Goal: Feedback & Contribution: Contribute content

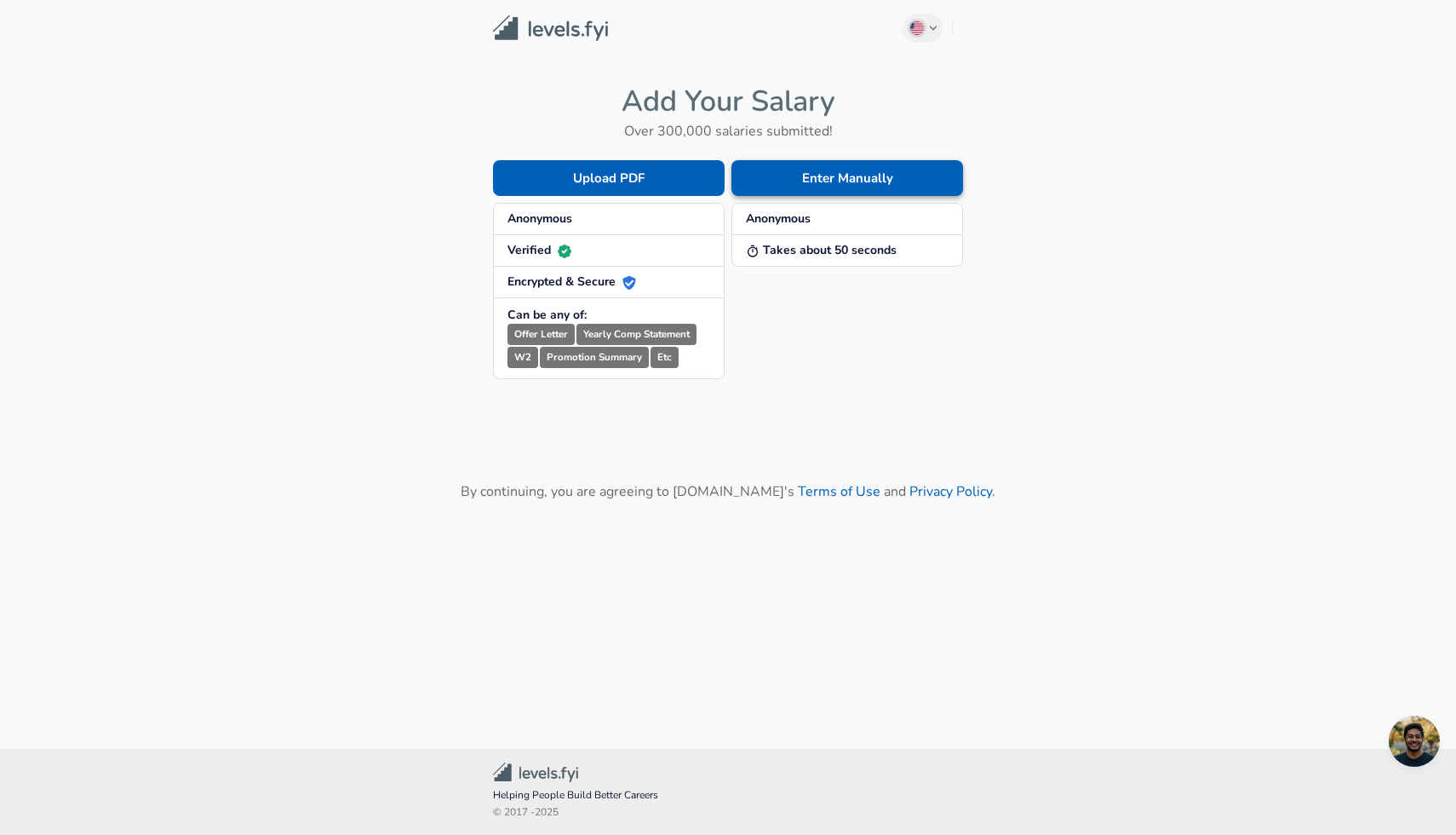
click at [853, 176] on button "Enter Manually" at bounding box center [847, 177] width 232 height 35
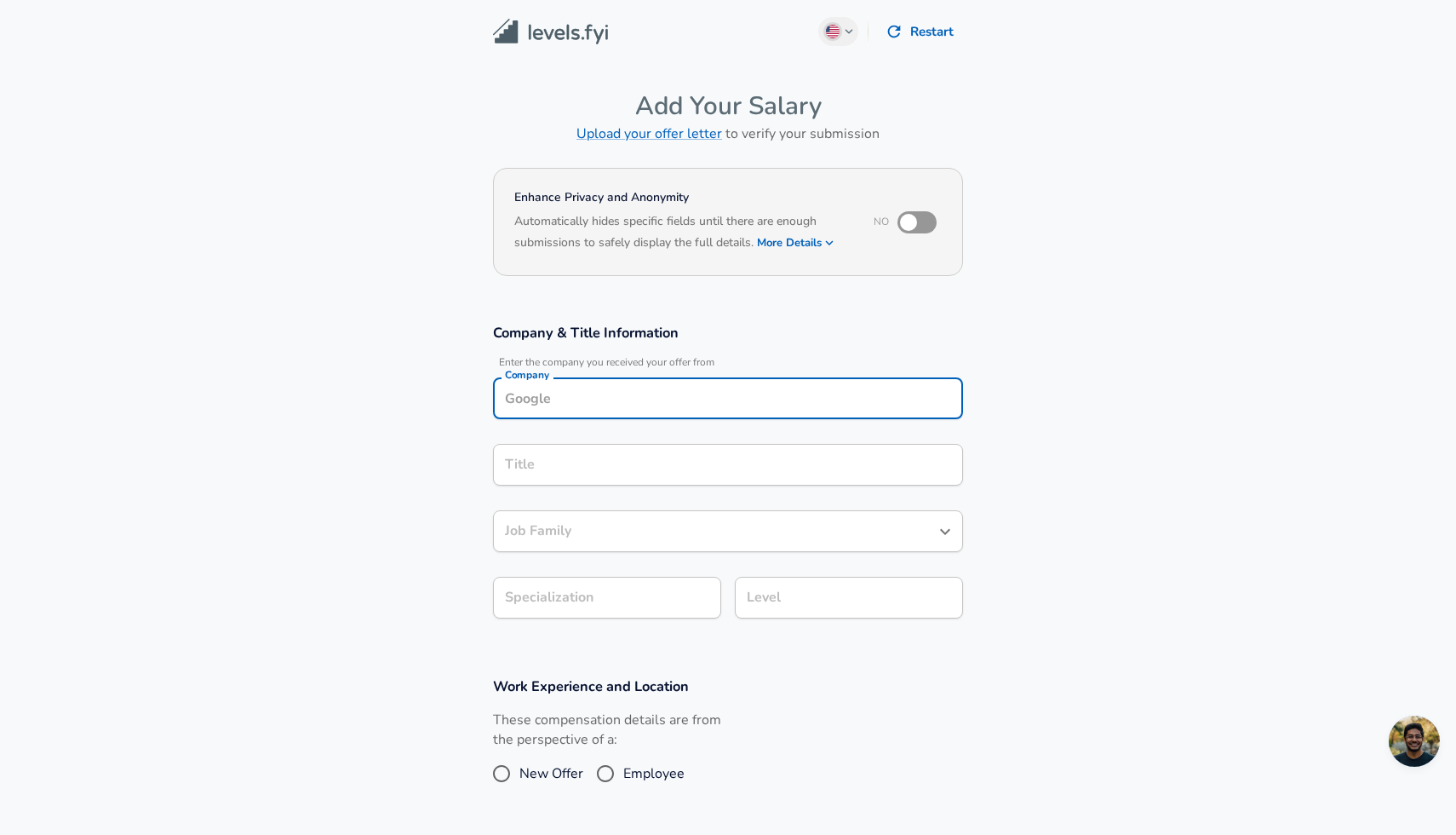
click at [607, 402] on input "Company" at bounding box center [728, 398] width 455 height 27
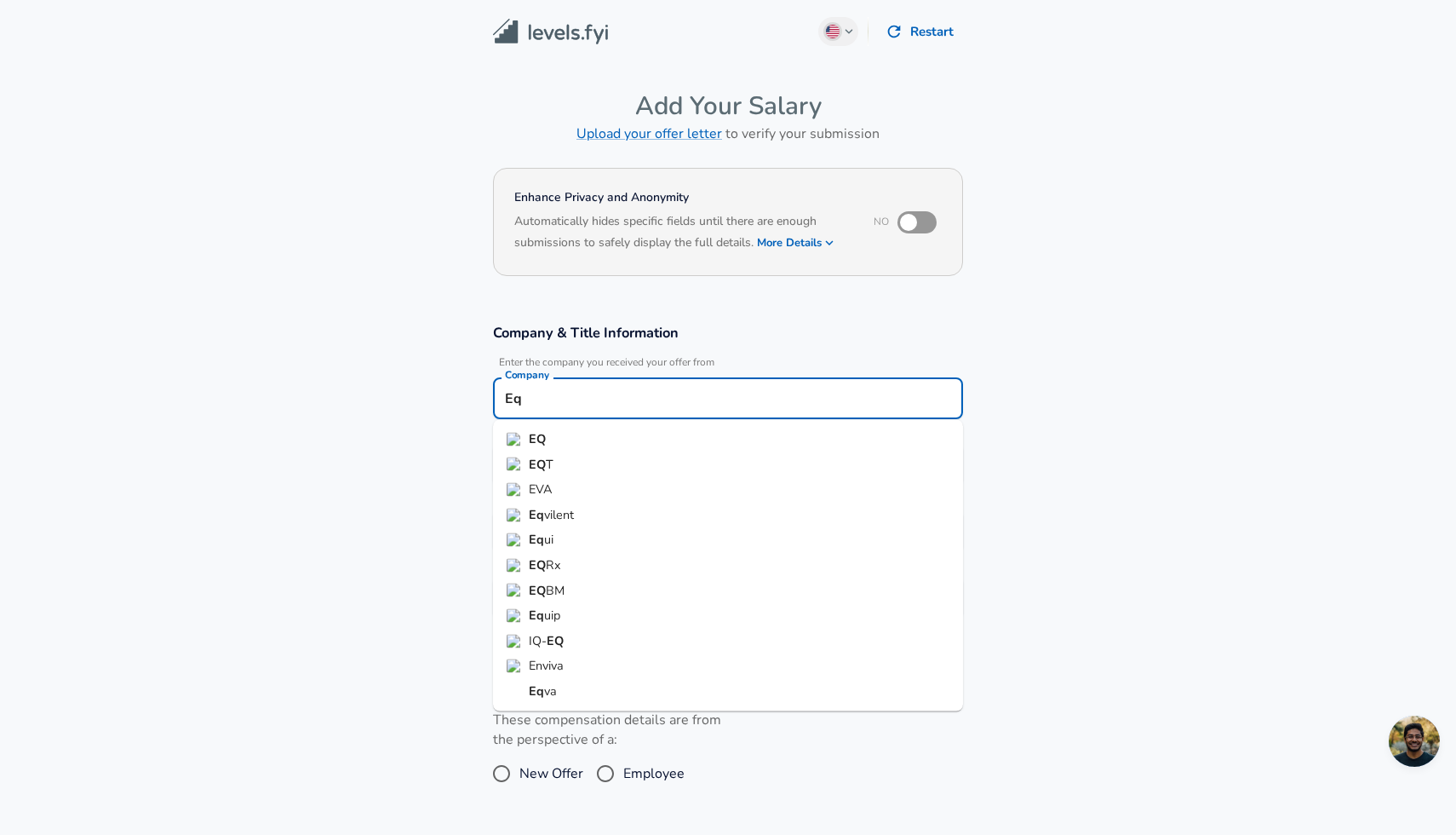
type input "E"
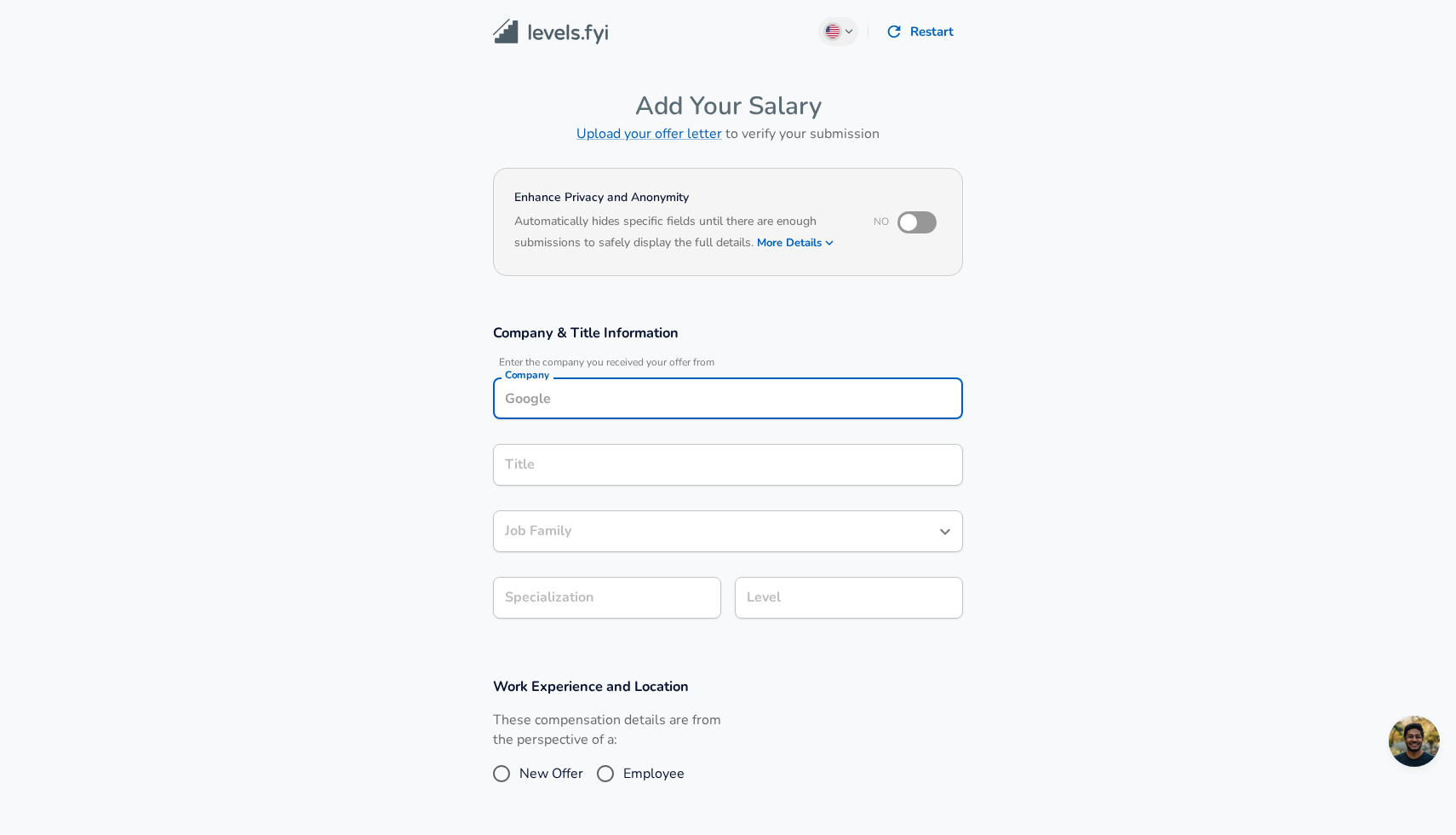
click at [1027, 312] on section "Company & Title Information Enter the company you received your offer from Comp…" at bounding box center [728, 480] width 1456 height 354
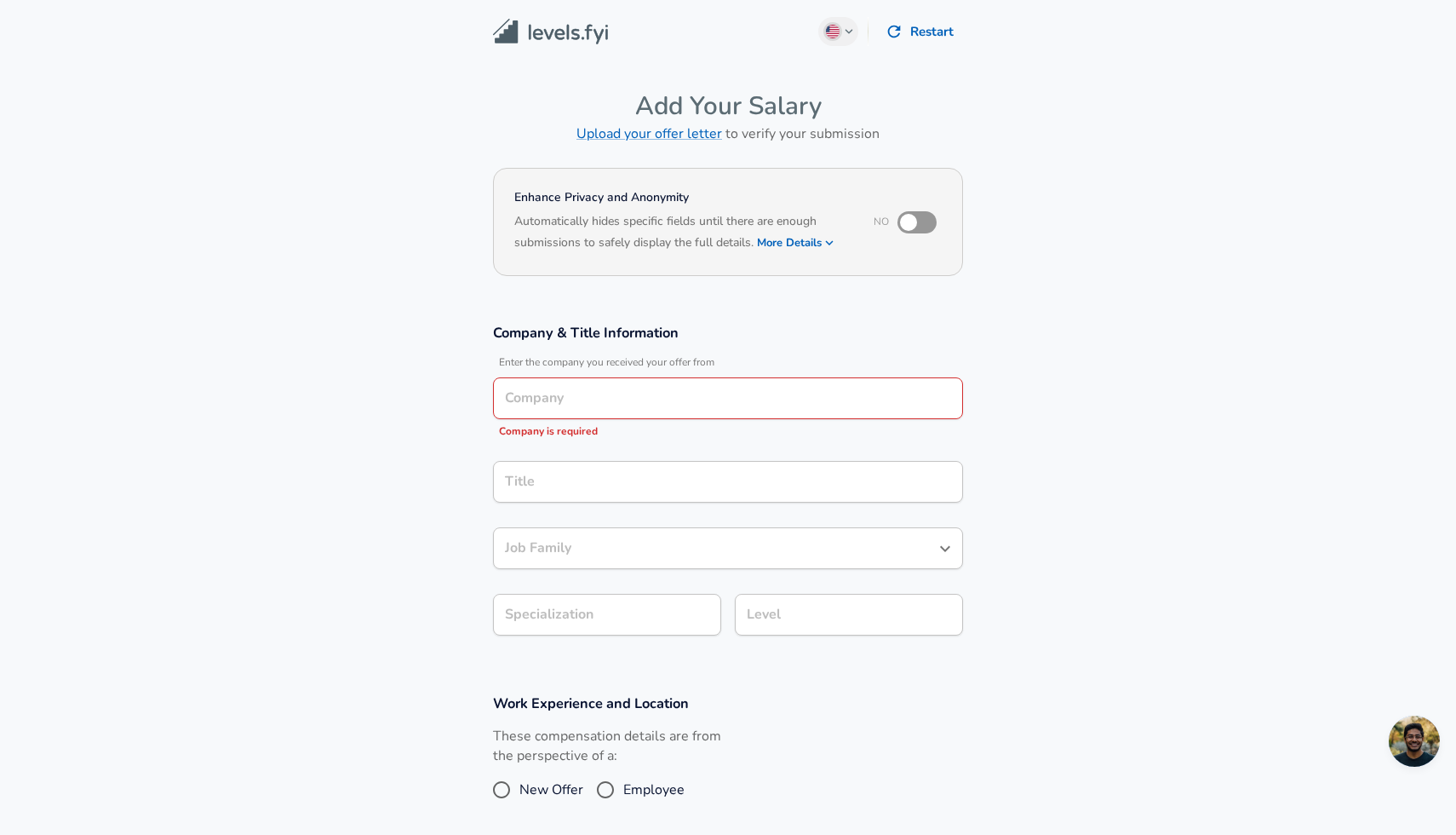
click at [996, 238] on section "Enhance Privacy and Anonymity No Automatically hides specific fields until ther…" at bounding box center [728, 233] width 1456 height 141
click at [302, 57] on main "English ([GEOGRAPHIC_DATA]) Change Restart Add Your Salary Upload your offer le…" at bounding box center [728, 598] width 1456 height 1197
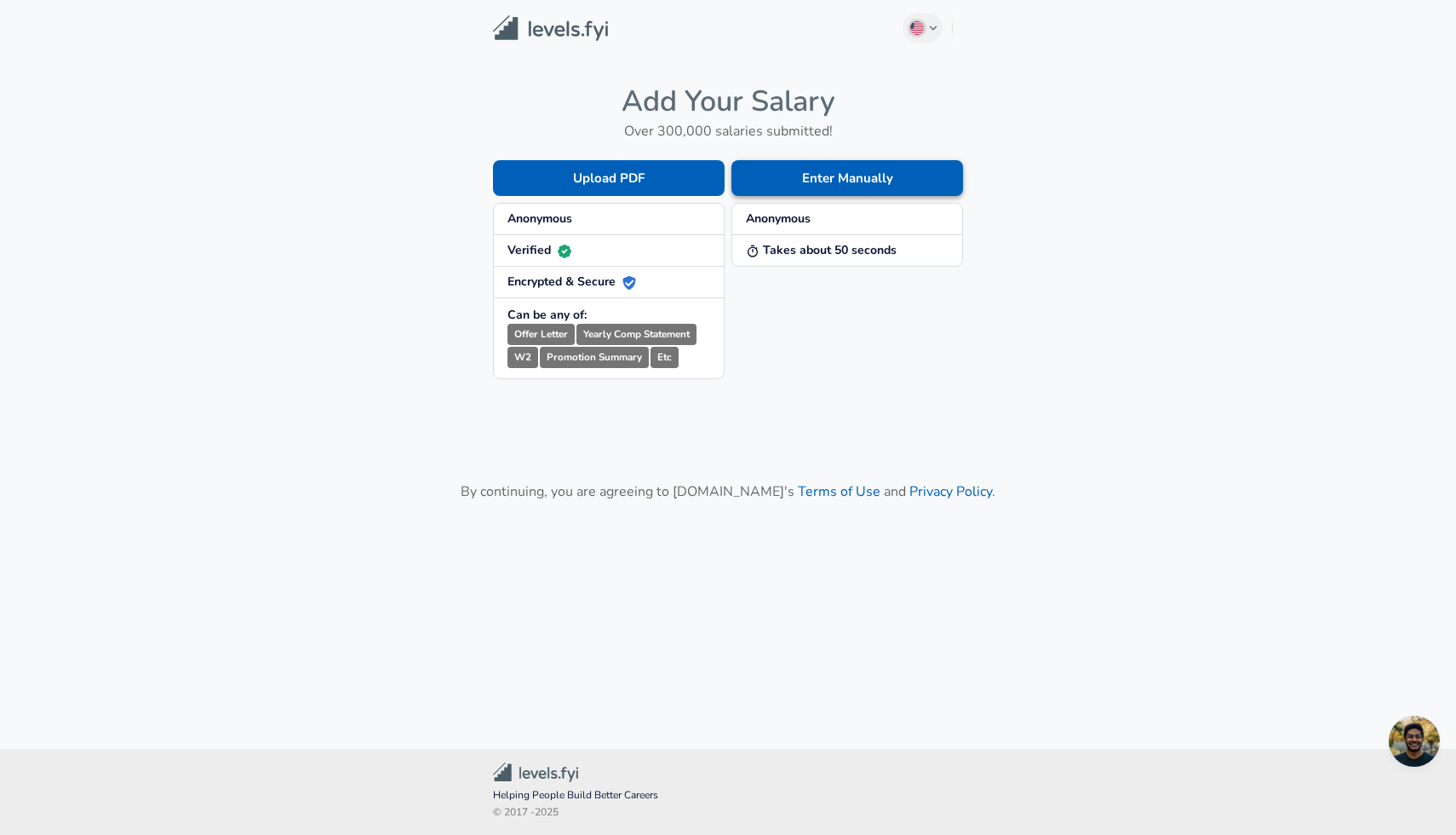
click at [834, 181] on button "Enter Manually" at bounding box center [847, 177] width 232 height 35
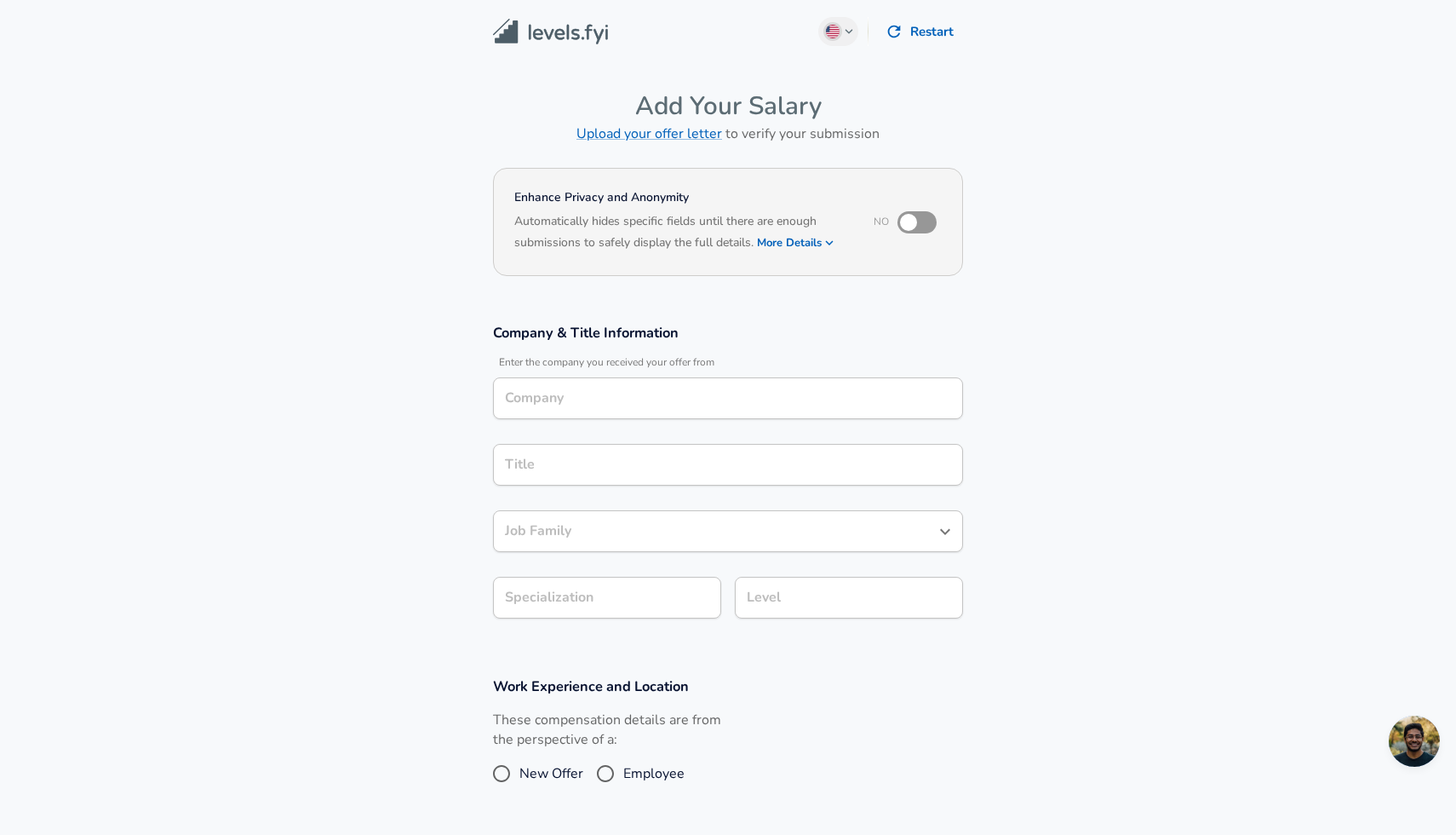
click at [566, 418] on div "Company" at bounding box center [728, 398] width 470 height 41
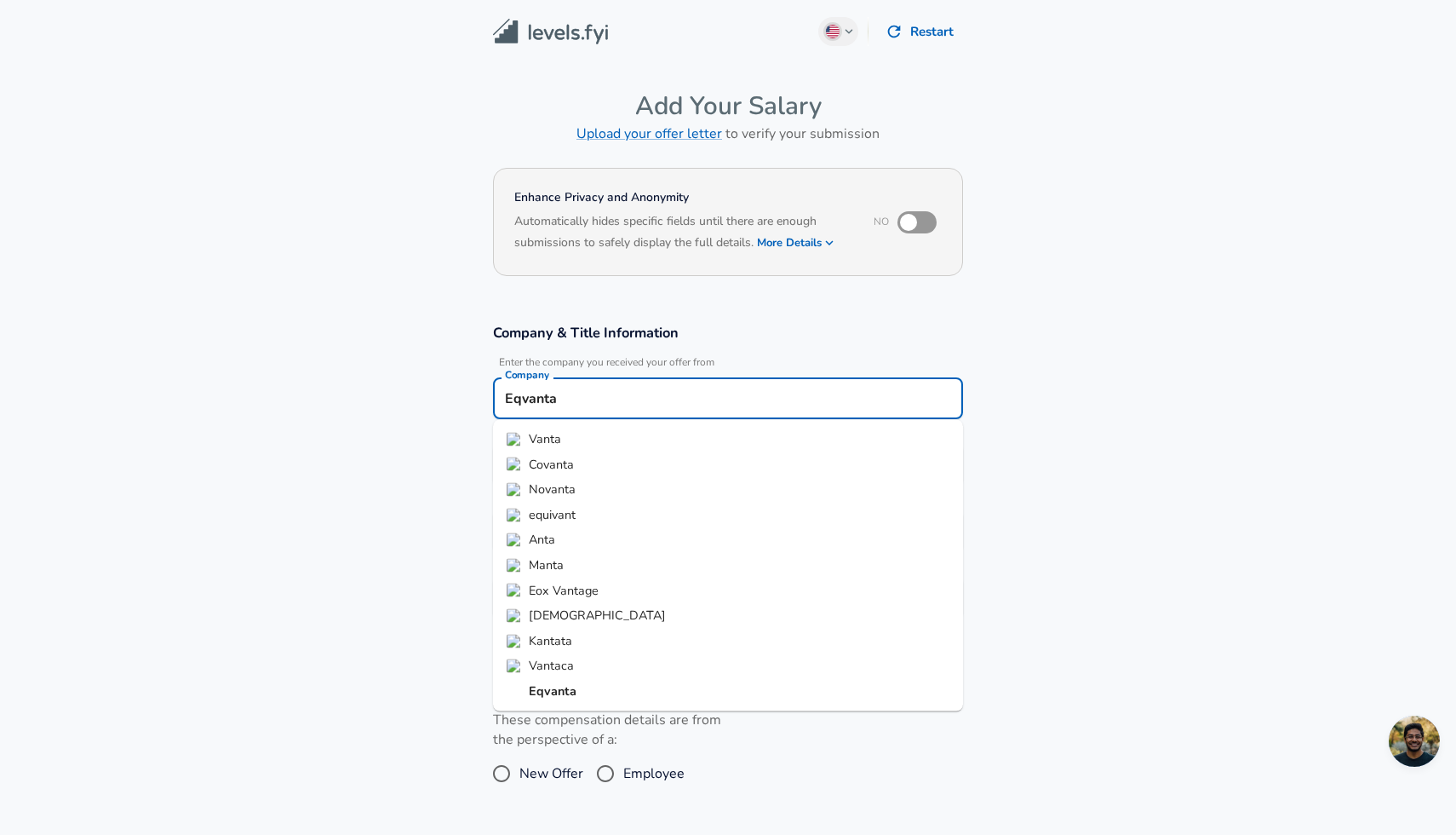
click at [655, 692] on li "Eqvanta" at bounding box center [728, 692] width 470 height 26
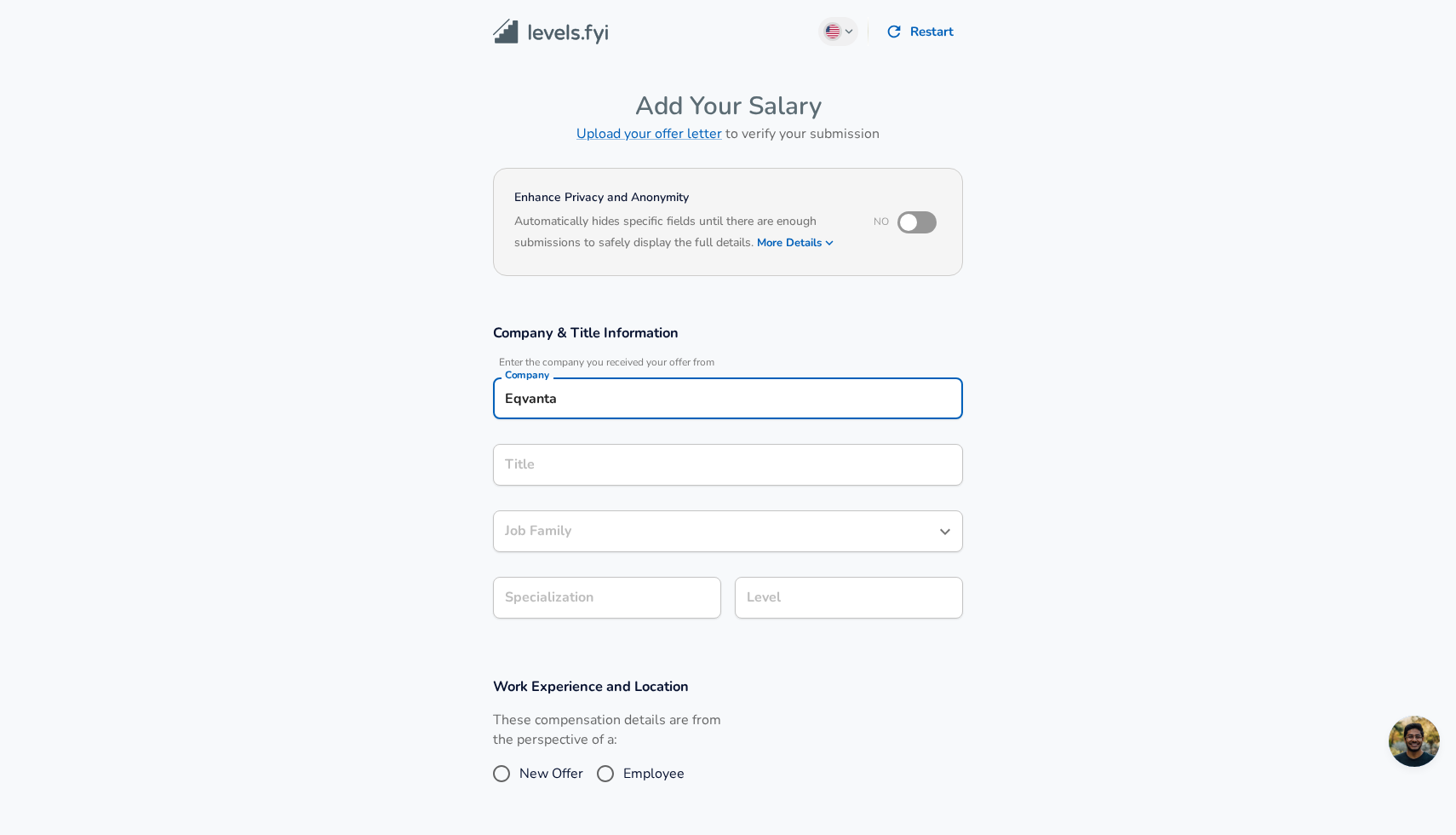
type input "Eqvanta"
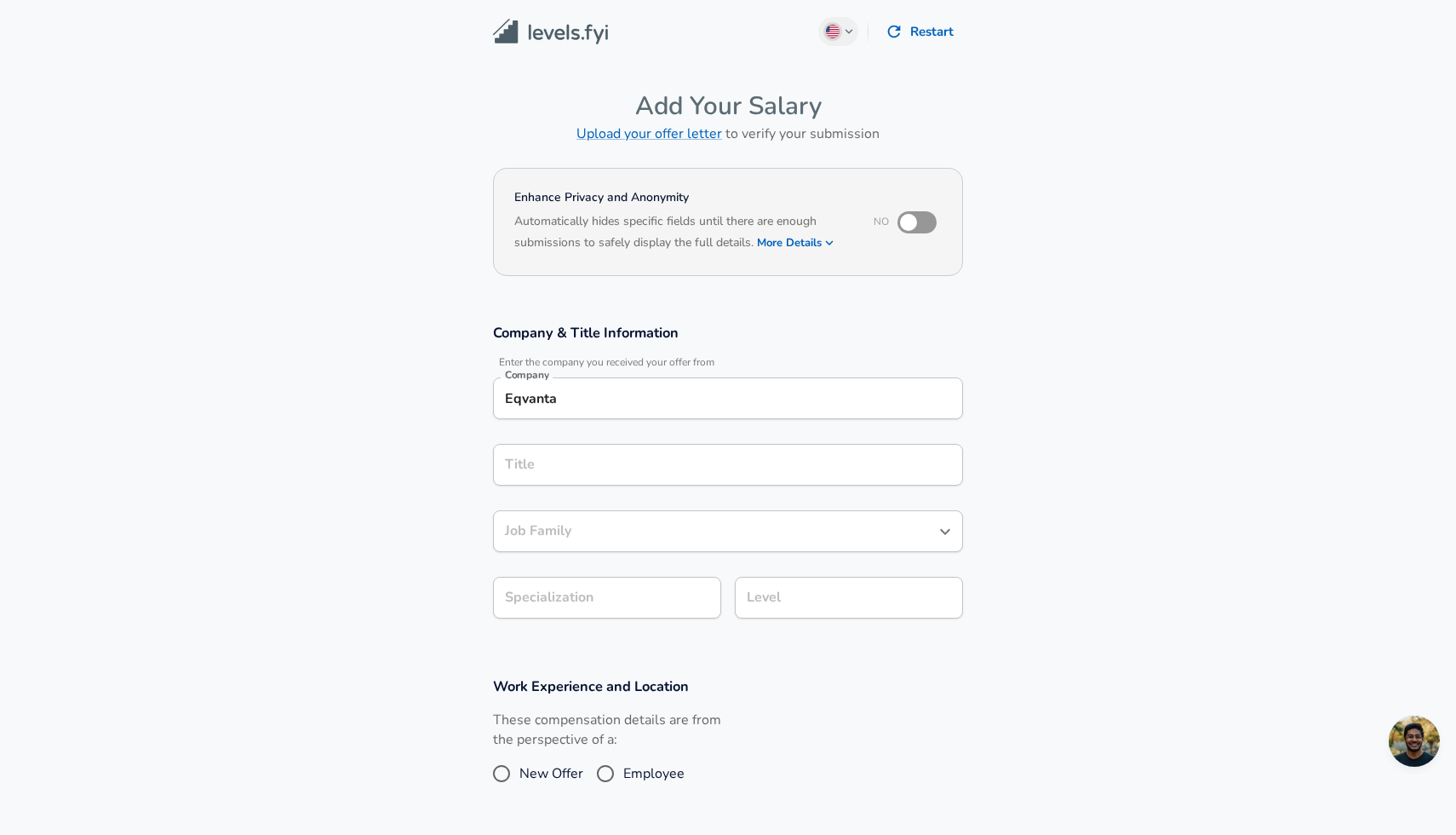
click at [1045, 556] on section "Company & Title Information Enter the company you received your offer from Comp…" at bounding box center [728, 480] width 1456 height 354
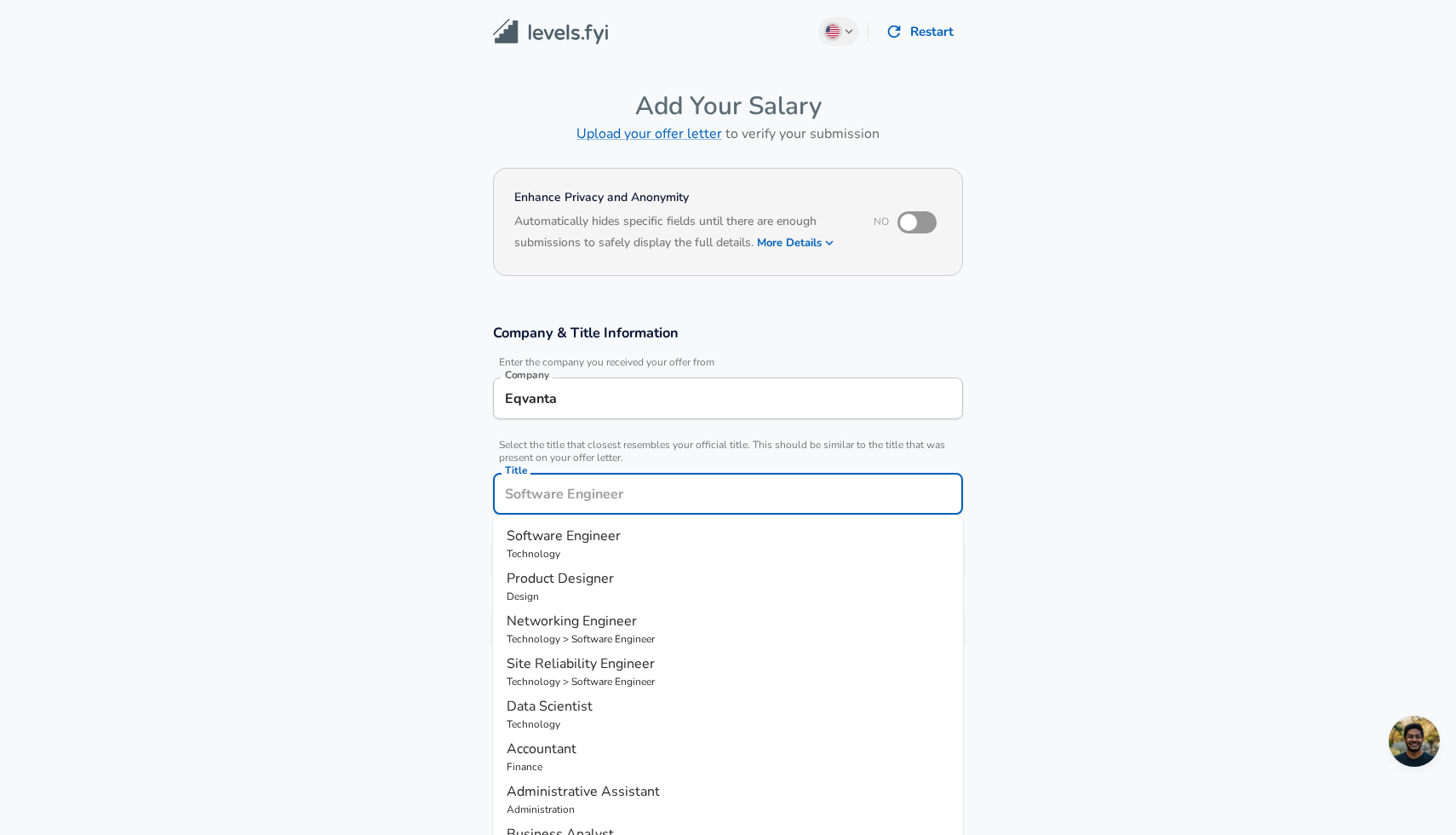
click at [563, 481] on input "Title" at bounding box center [728, 494] width 455 height 27
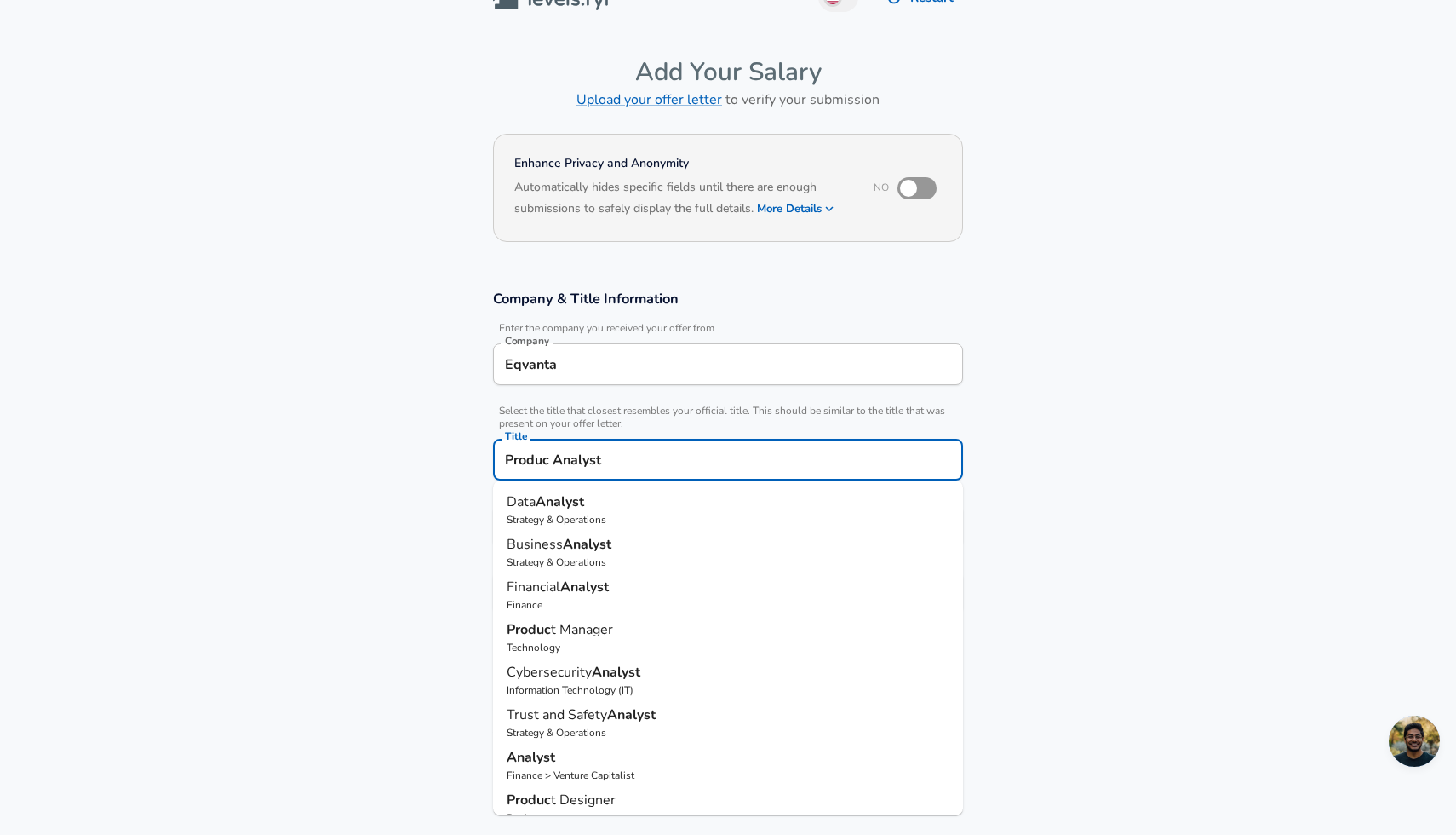
click at [660, 518] on p "Strategy & Operations" at bounding box center [728, 519] width 442 height 16
type input "Data Analyst"
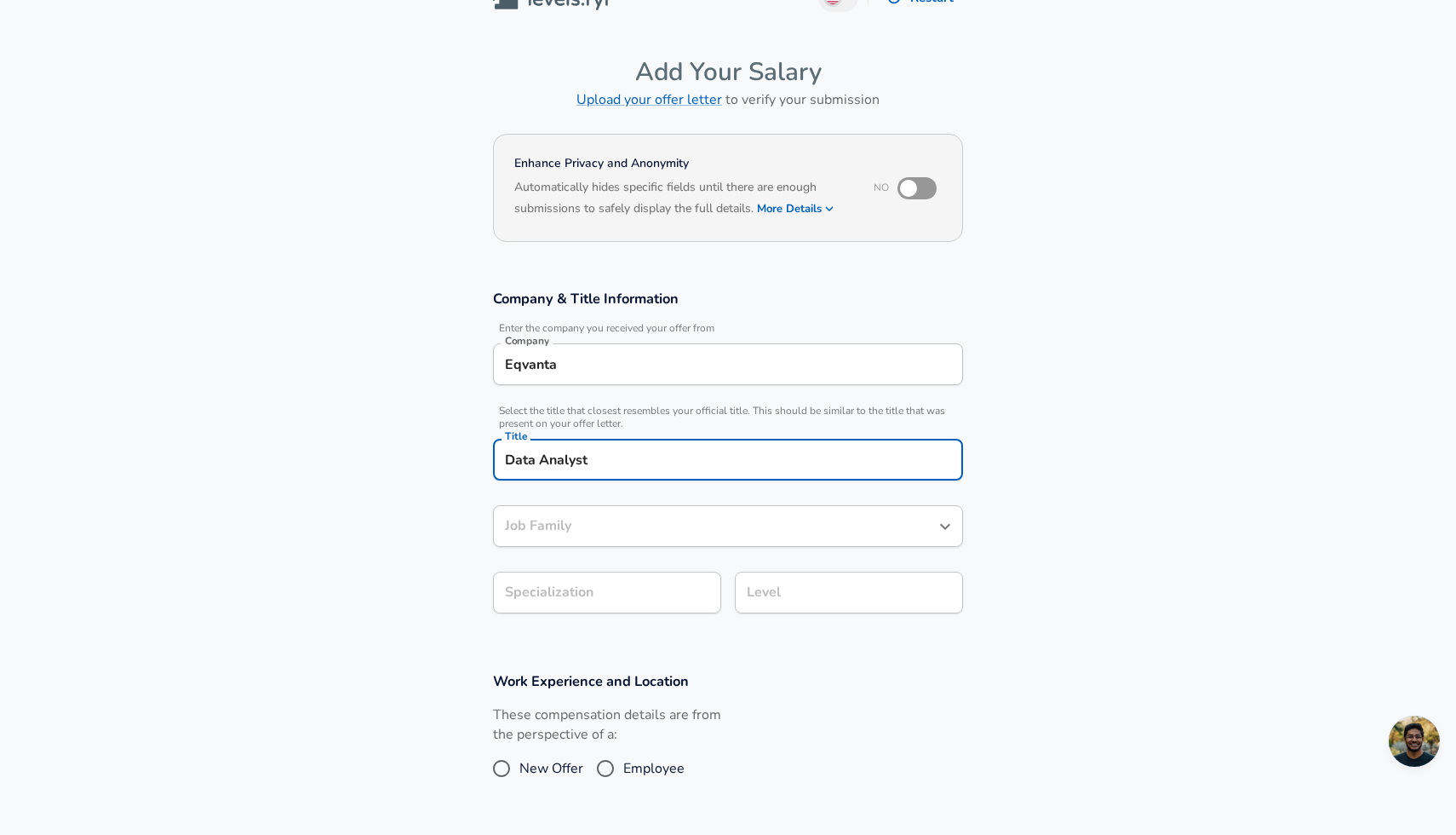
type input "Data Analyst"
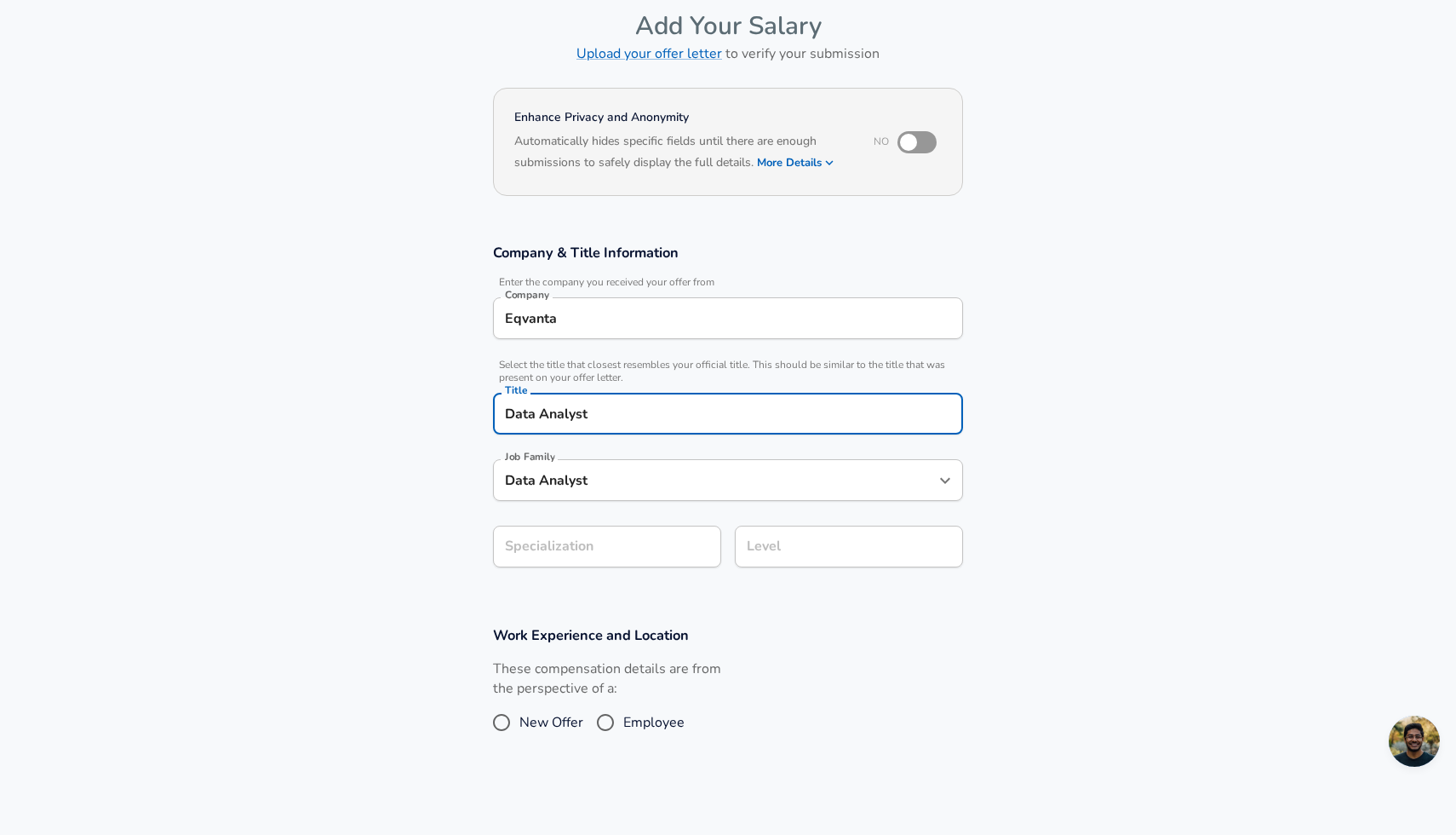
scroll to position [107, 0]
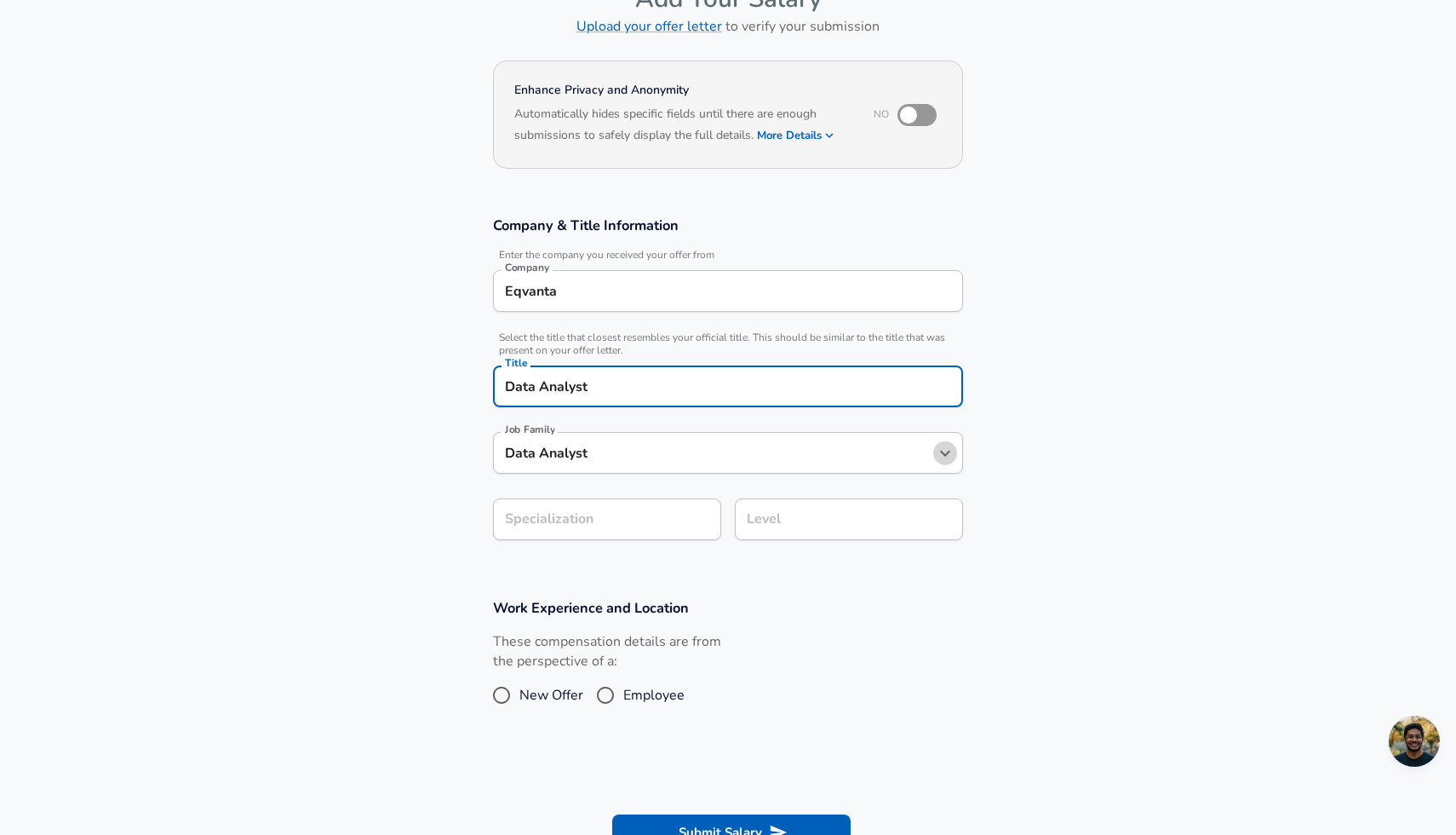
click at [946, 456] on icon "Open" at bounding box center [945, 453] width 21 height 21
type input "Data Analyst"
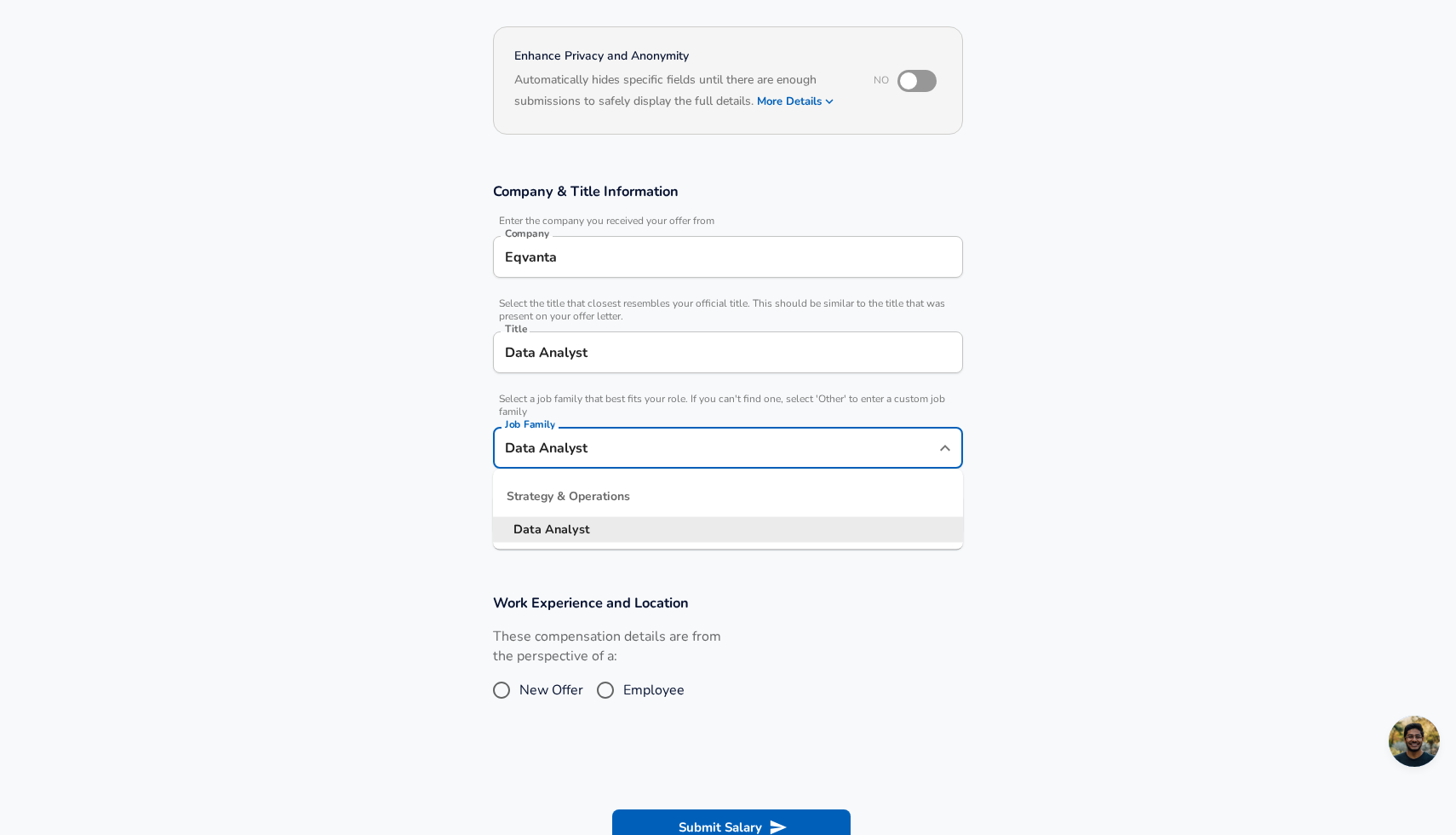
click at [1073, 443] on section "Company & Title Information Enter the company you received your offer from Comp…" at bounding box center [728, 367] width 1456 height 411
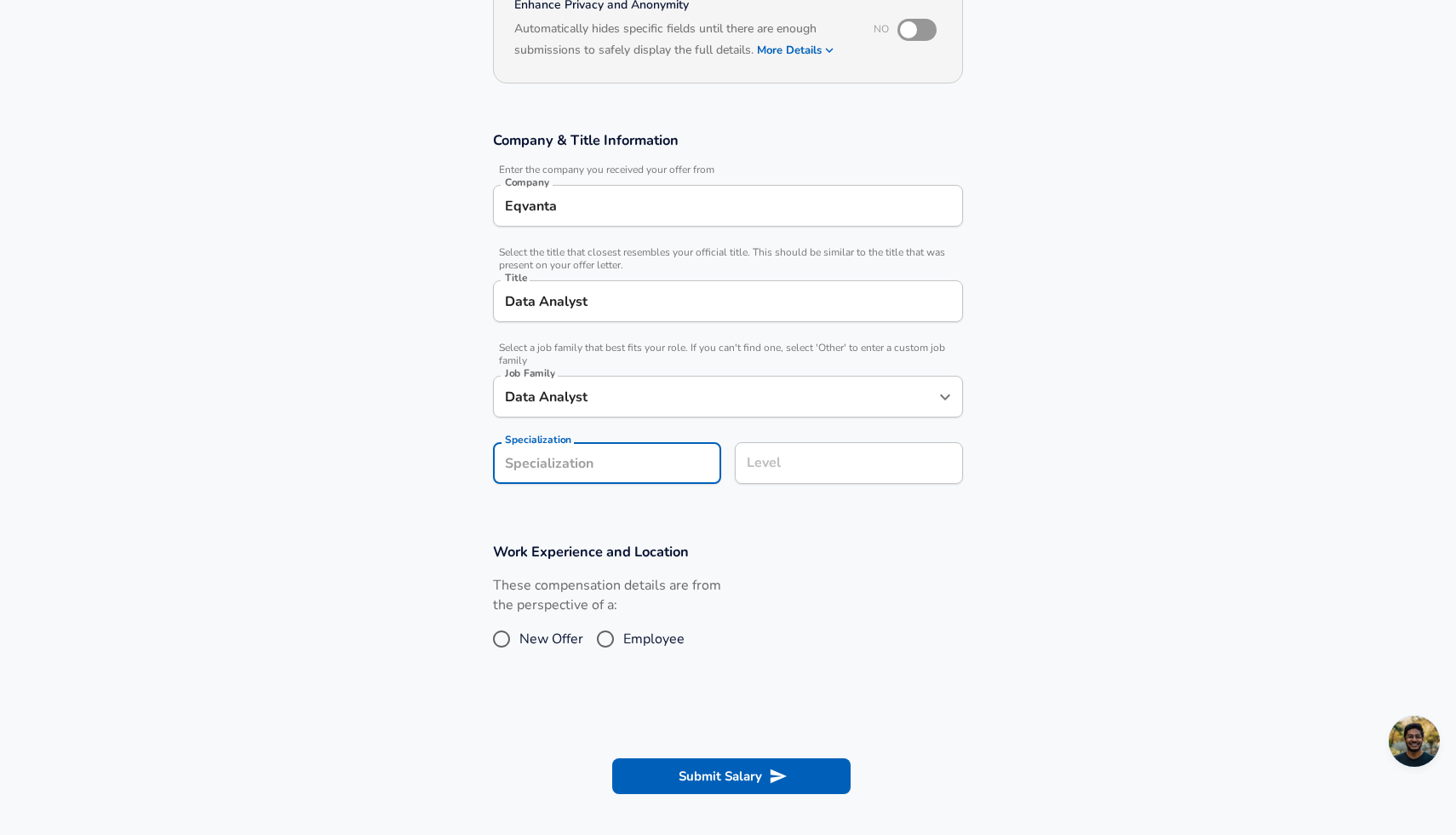
click at [626, 523] on form "Enhance Privacy and Anonymity No Automatically hides specific fields until ther…" at bounding box center [728, 396] width 1456 height 851
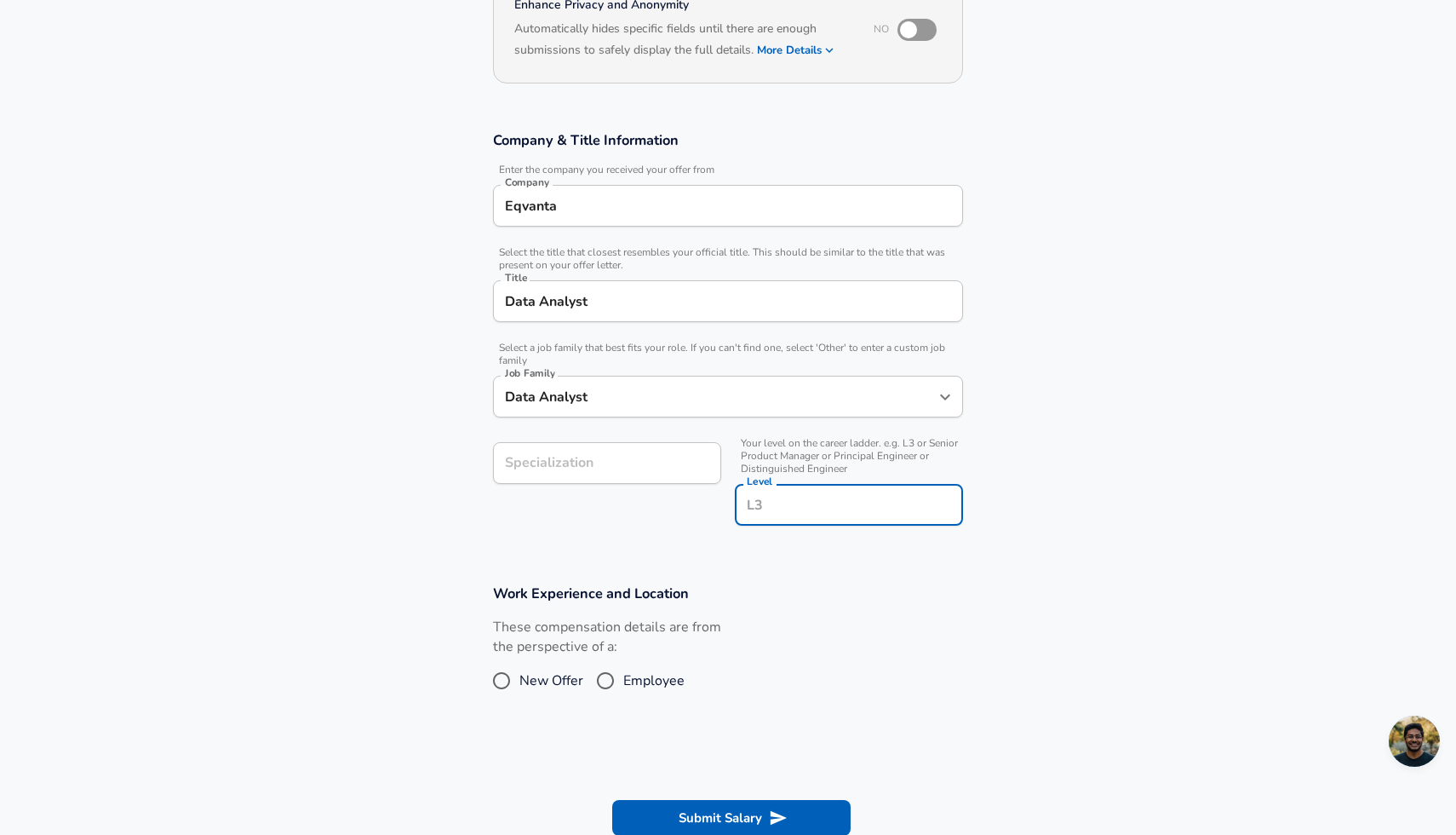
click at [840, 492] on input "Level" at bounding box center [849, 505] width 213 height 27
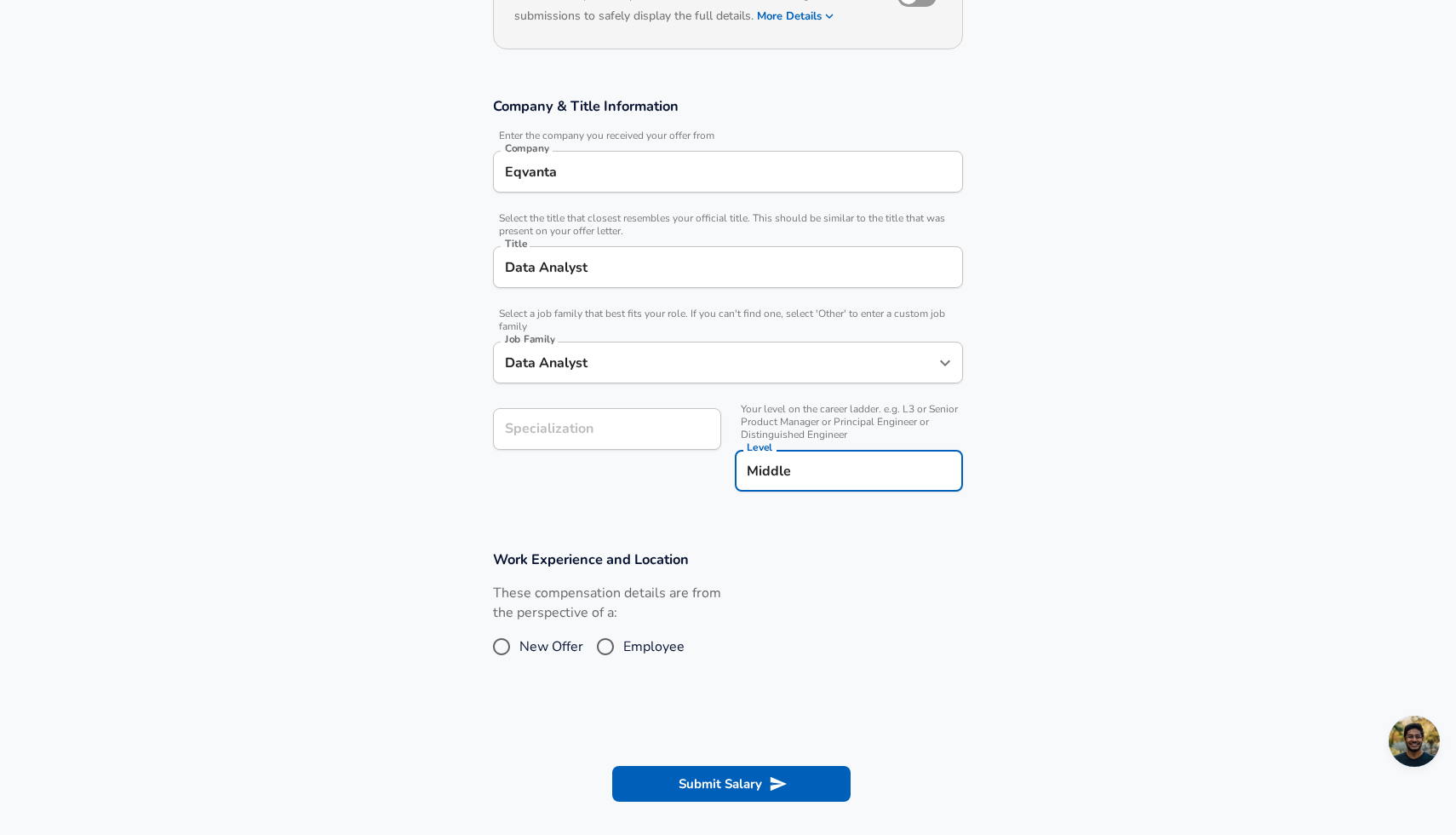
type input "Middle"
click at [894, 571] on div "Work Experience and Location These compensation details are from the perspectiv…" at bounding box center [728, 612] width 511 height 124
click at [658, 649] on span "Employee" at bounding box center [653, 647] width 61 height 21
click at [623, 649] on input "Employee" at bounding box center [605, 647] width 35 height 28
radio input "true"
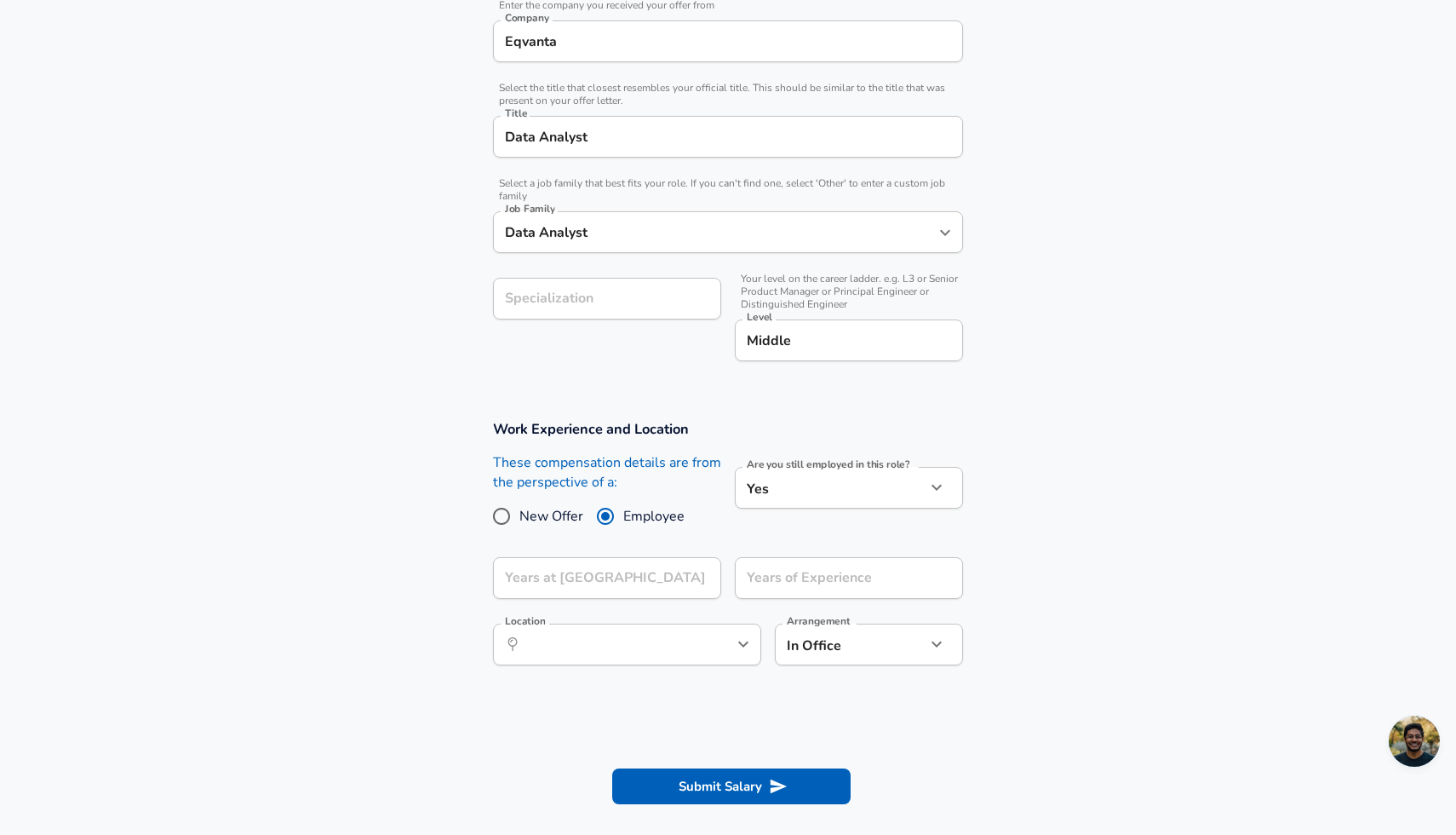
scroll to position [366, 0]
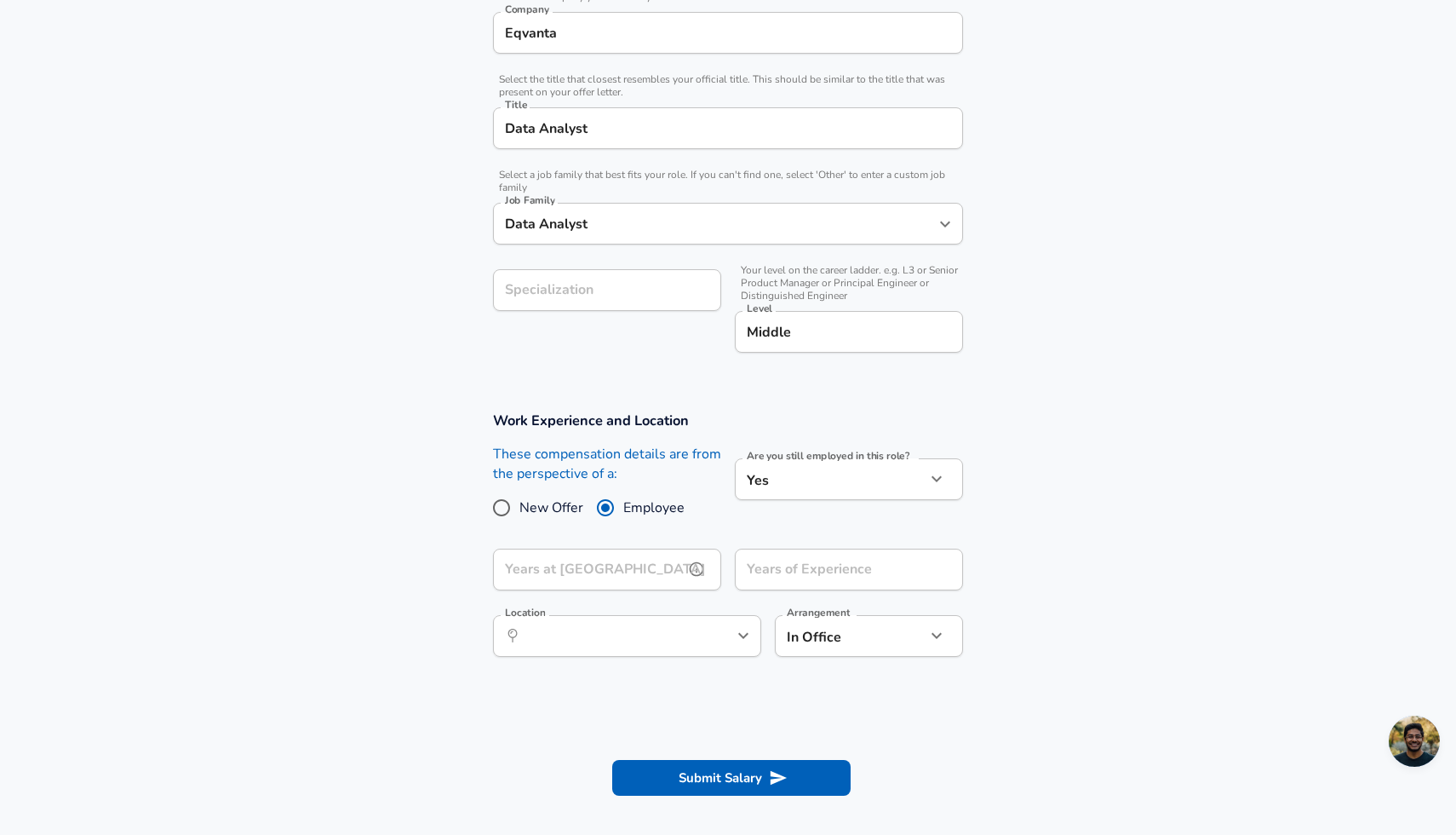
click at [601, 572] on input "Years at Eqvanta" at bounding box center [588, 570] width 191 height 41
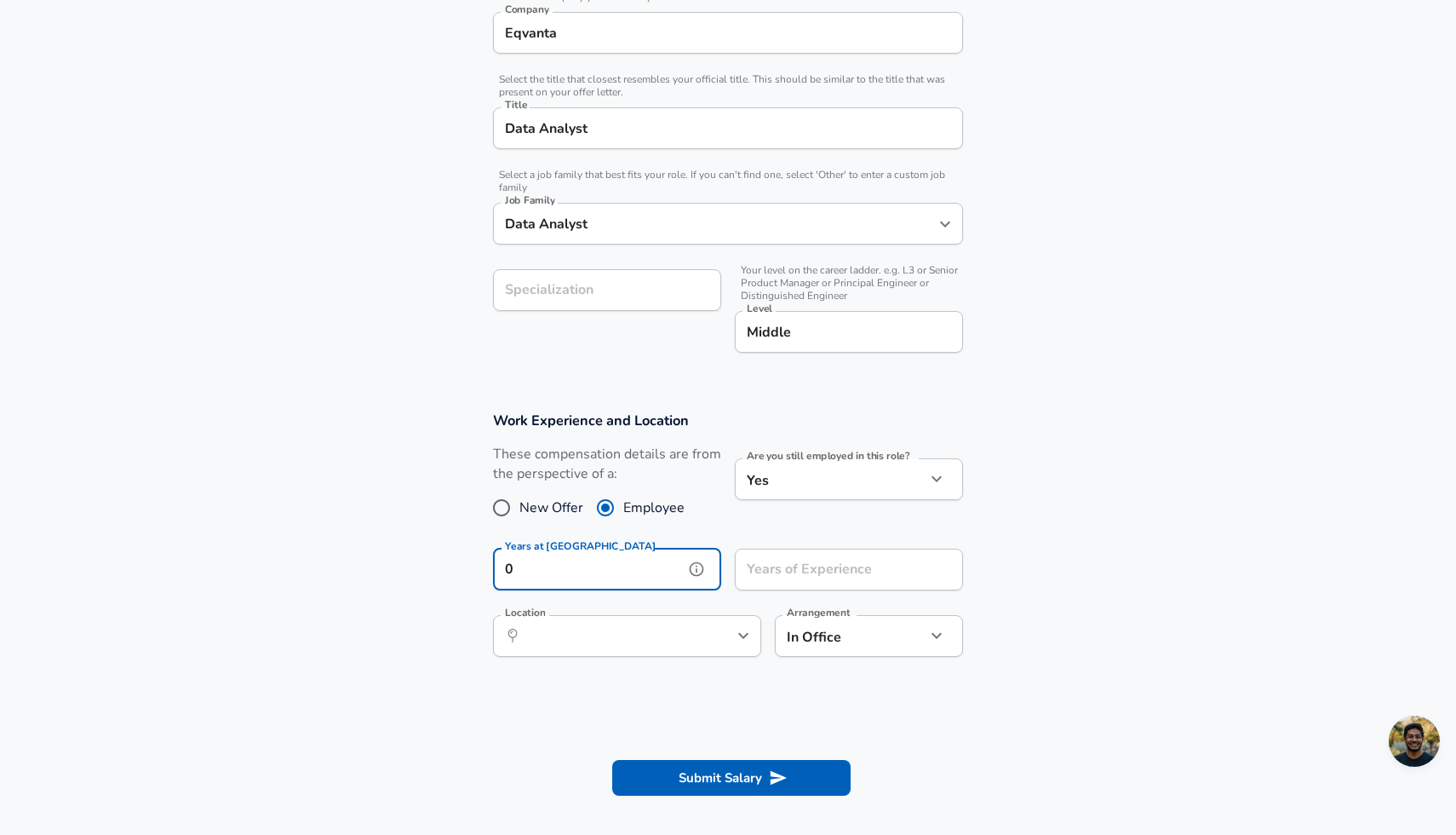
type input "0"
click at [817, 562] on div "Years of Experience Years of Experience" at bounding box center [849, 571] width 228 height 46
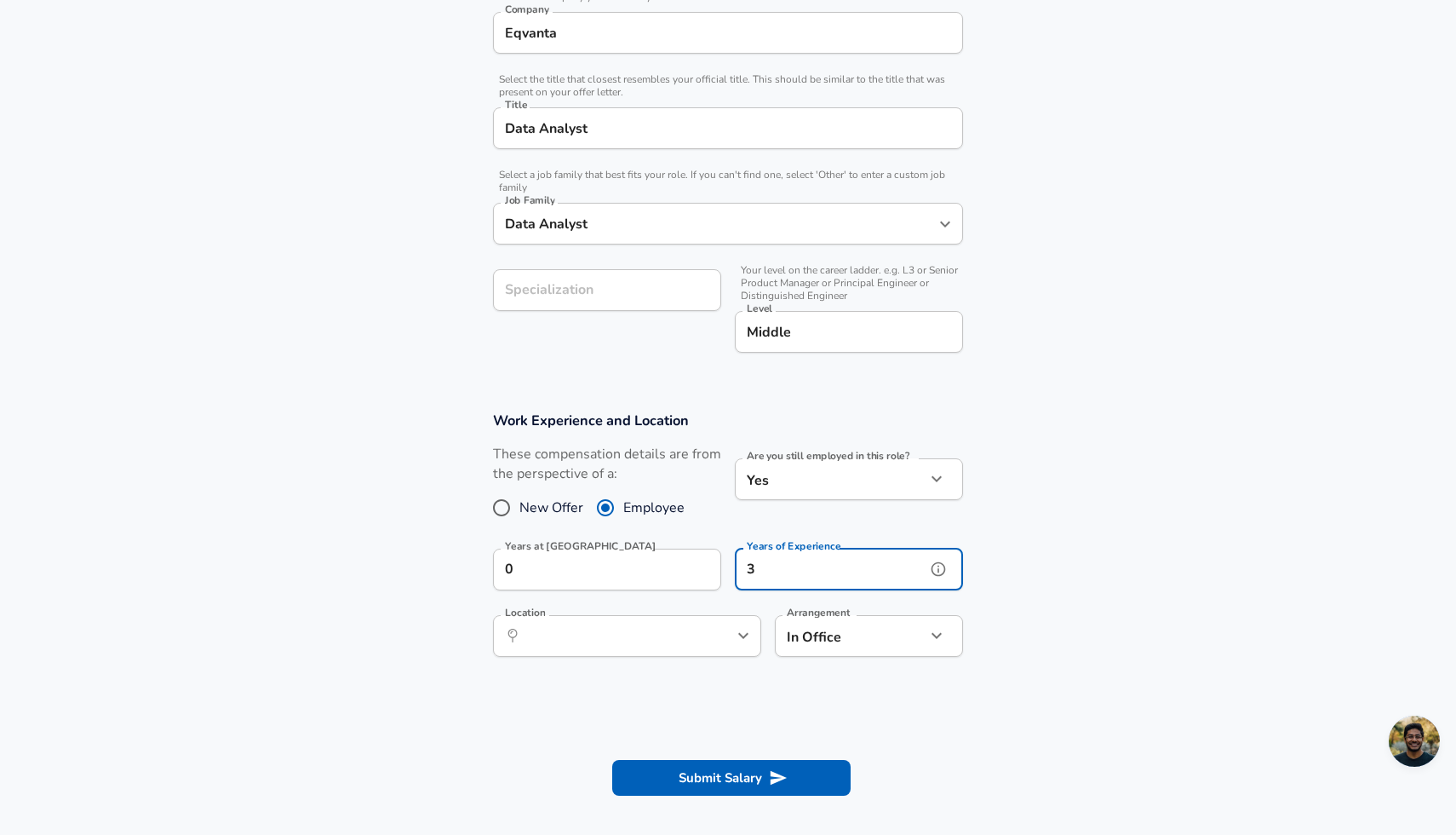
type input "3"
click at [1137, 515] on section "Work Experience and Location These compensation details are from the perspectiv…" at bounding box center [728, 542] width 1456 height 303
click at [886, 469] on body "We value your privacy We use cookies to enhance your browsing experience, serve…" at bounding box center [728, 52] width 1456 height 835
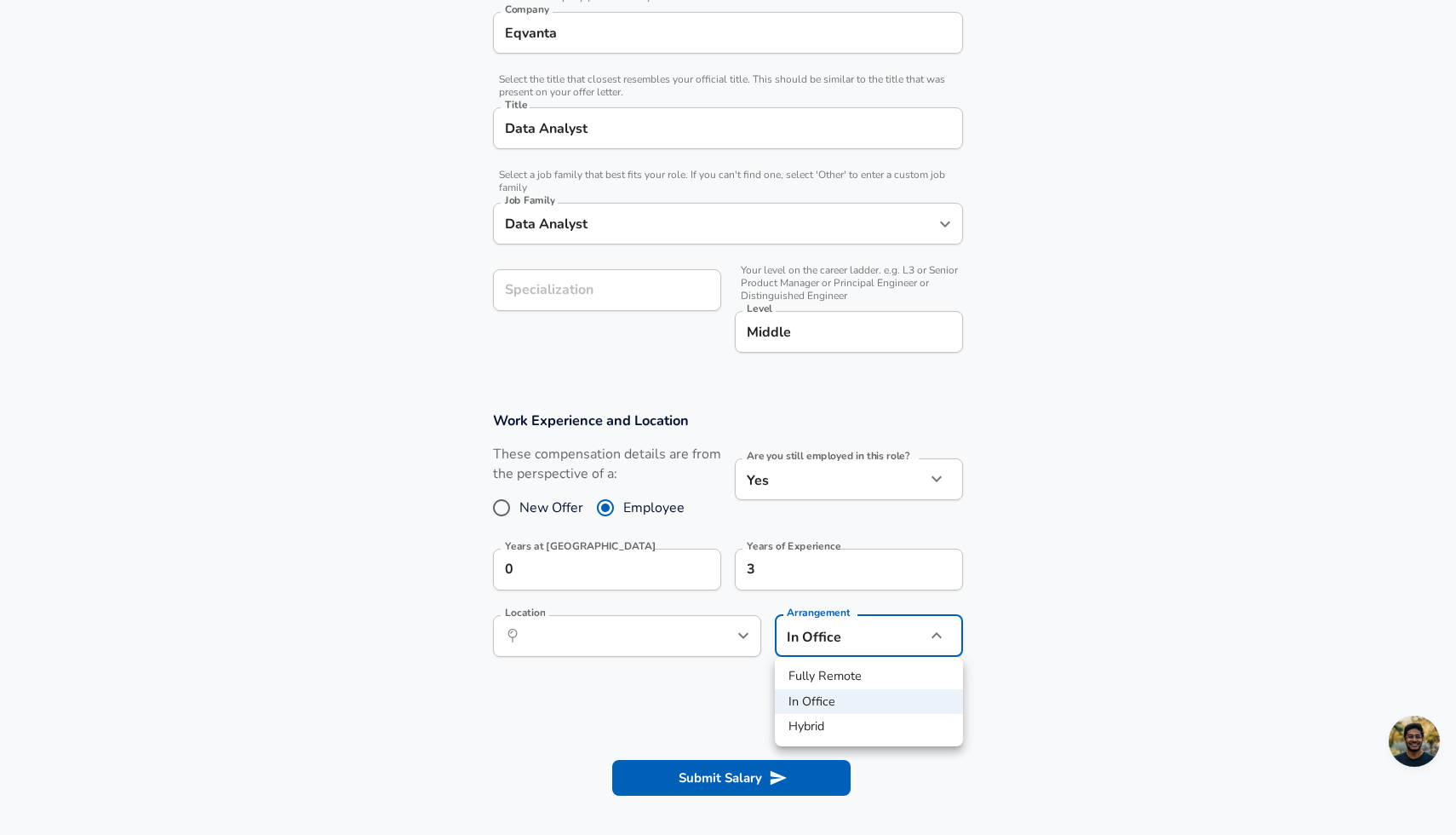
click at [862, 666] on li "Fully Remote" at bounding box center [869, 677] width 188 height 26
type input "remote"
click at [743, 638] on icon "Open" at bounding box center [743, 635] width 10 height 6
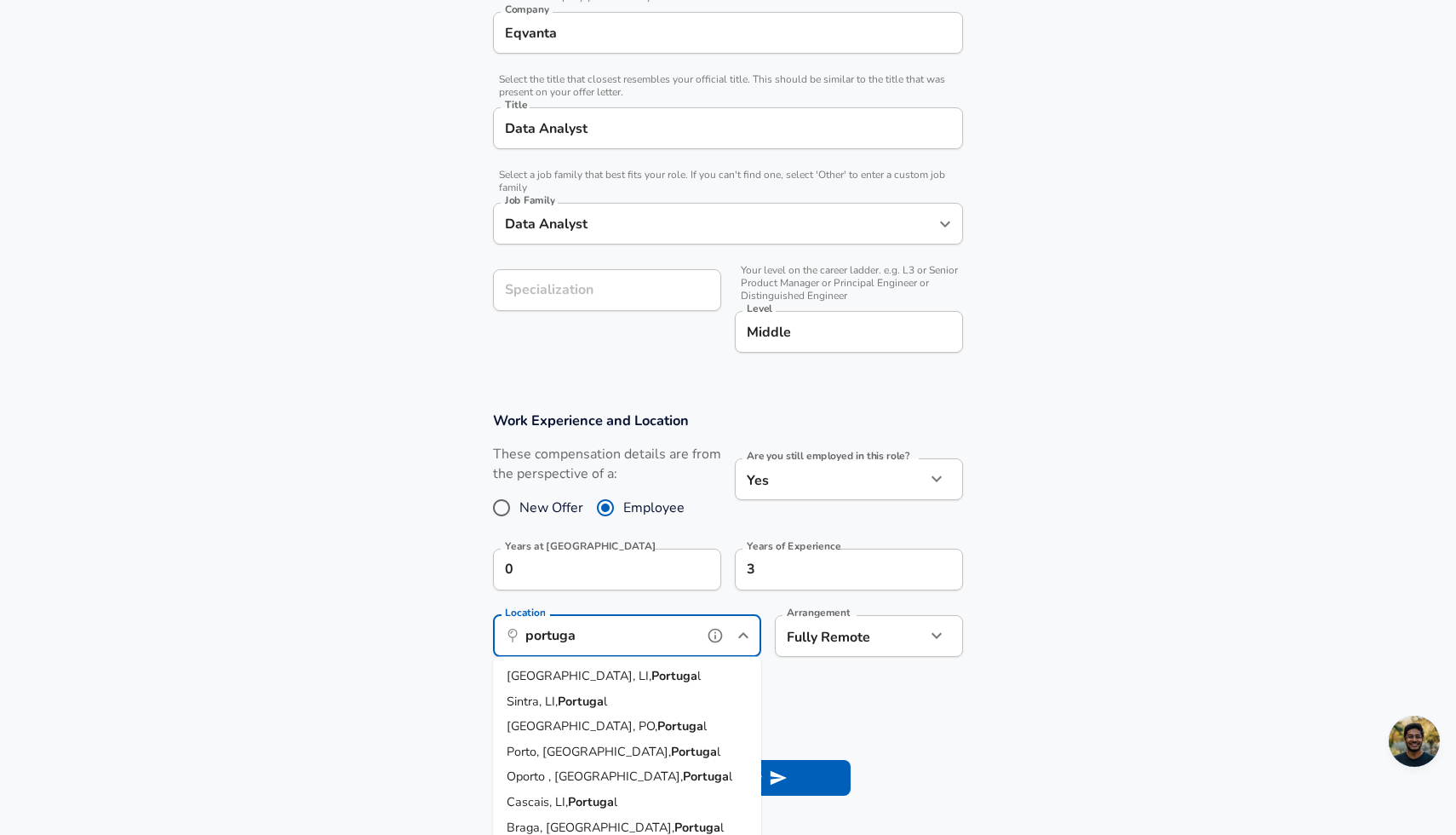
drag, startPoint x: 618, startPoint y: 643, endPoint x: 503, endPoint y: 633, distance: 115.4
click at [503, 634] on div "​ portuga Location" at bounding box center [626, 635] width 268 height 41
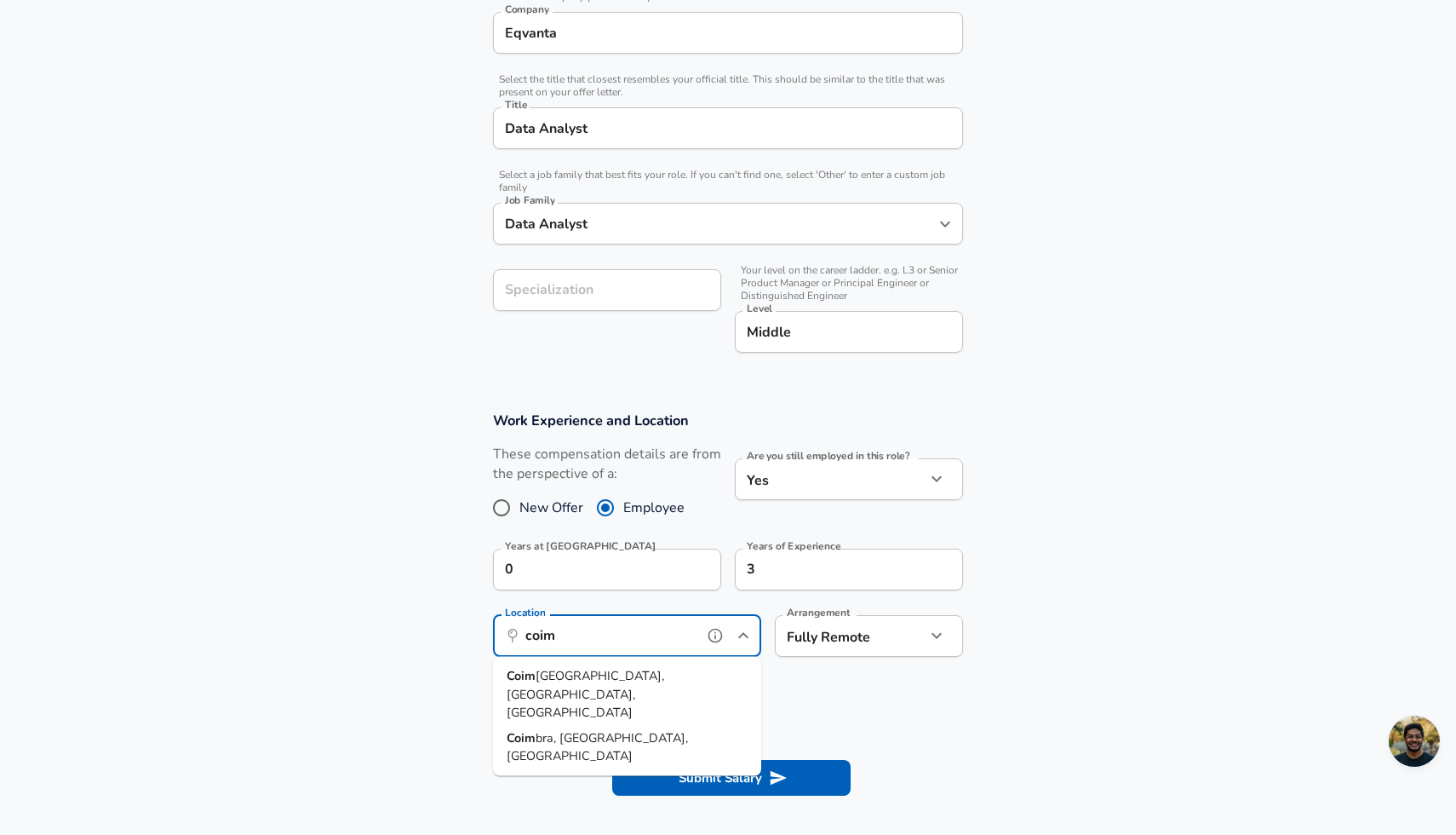
click at [572, 724] on li "Coim bra, CO, Portugal" at bounding box center [626, 746] width 268 height 43
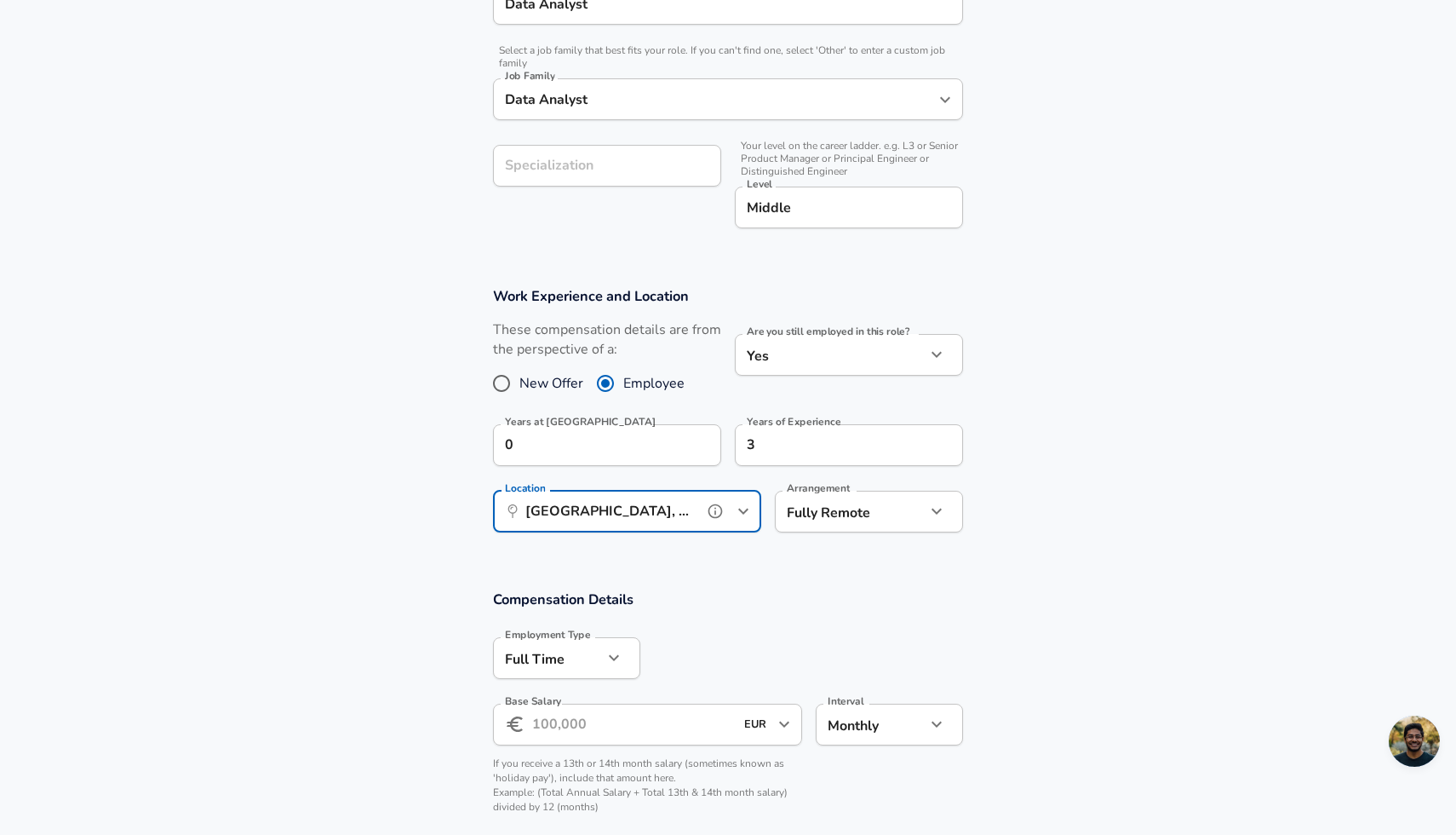
scroll to position [529, 0]
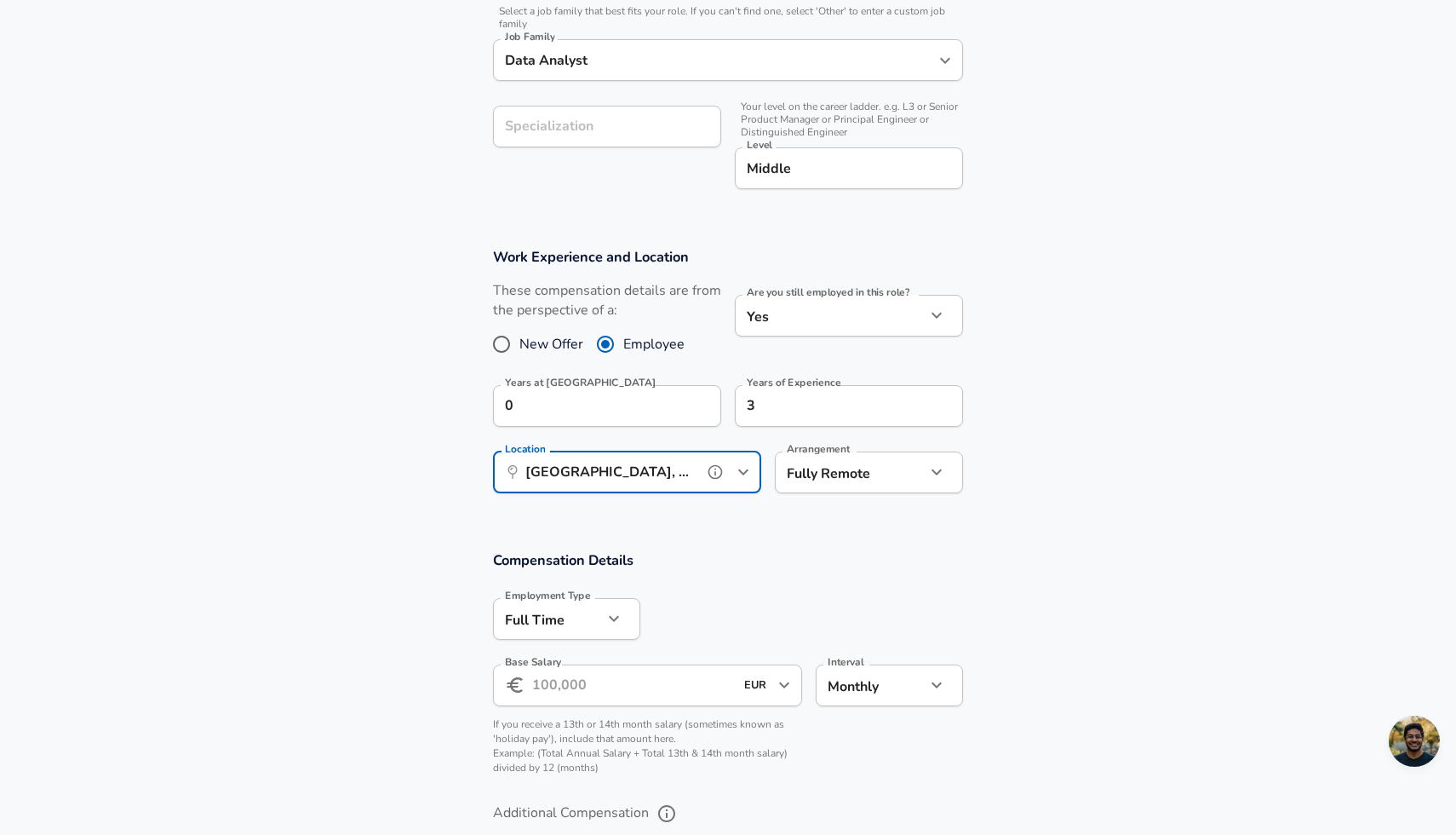
type input "Coimbra, CO, Portugal"
click at [624, 696] on input "Base Salary" at bounding box center [633, 685] width 202 height 41
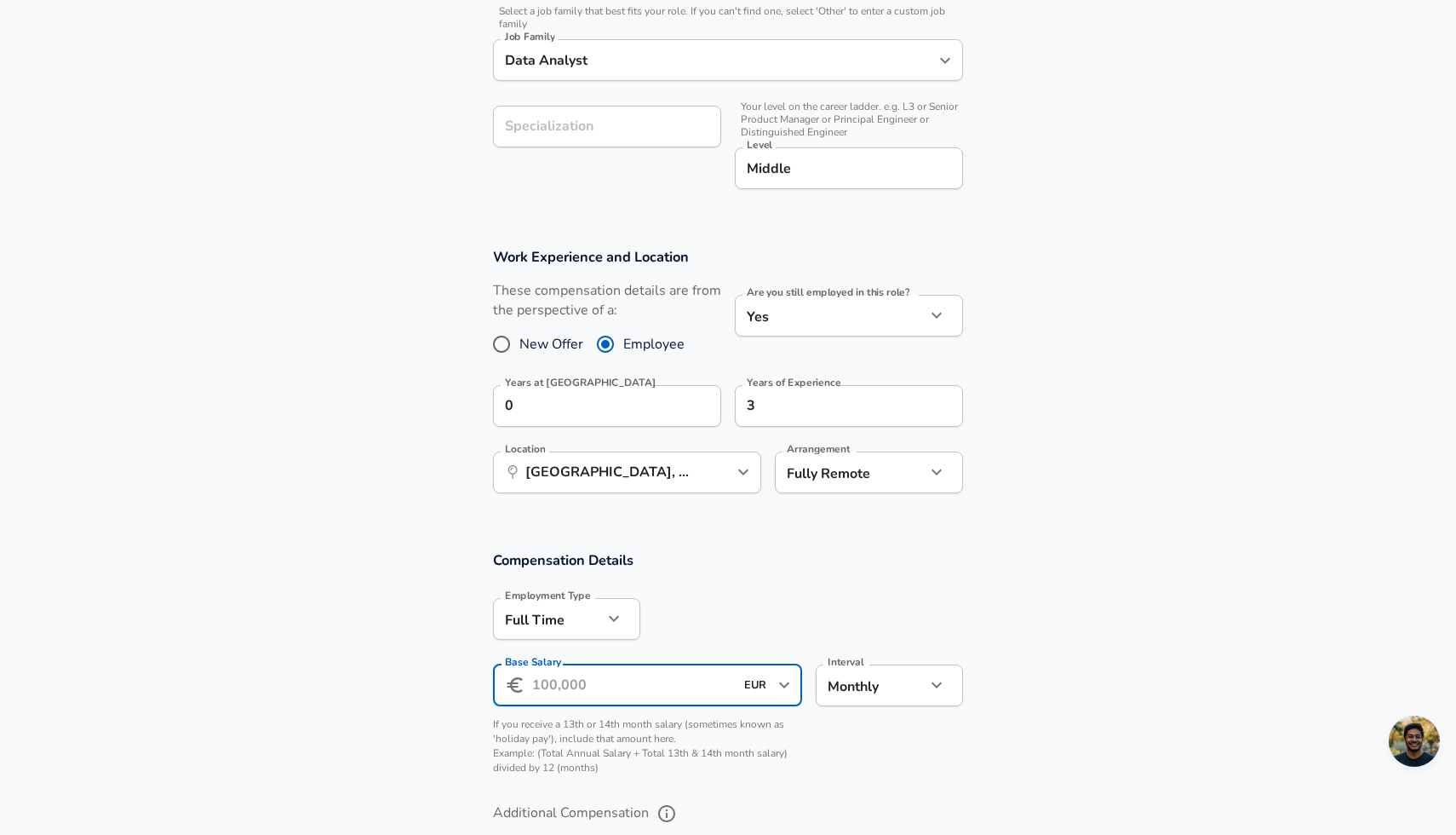
click at [930, 674] on icon "button" at bounding box center [937, 685] width 21 height 21
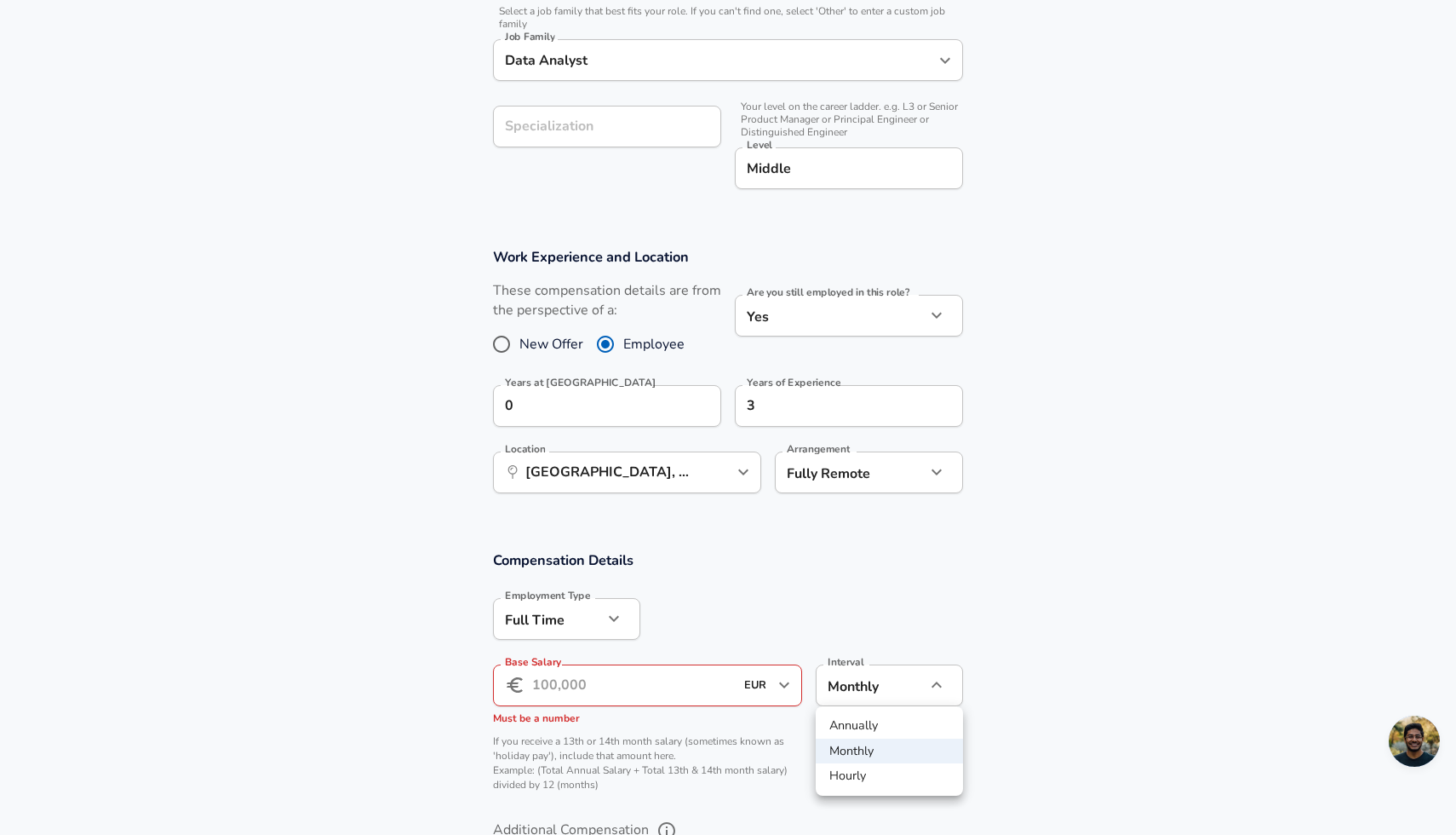
click at [874, 723] on li "Annually" at bounding box center [889, 726] width 147 height 26
type input "yearly"
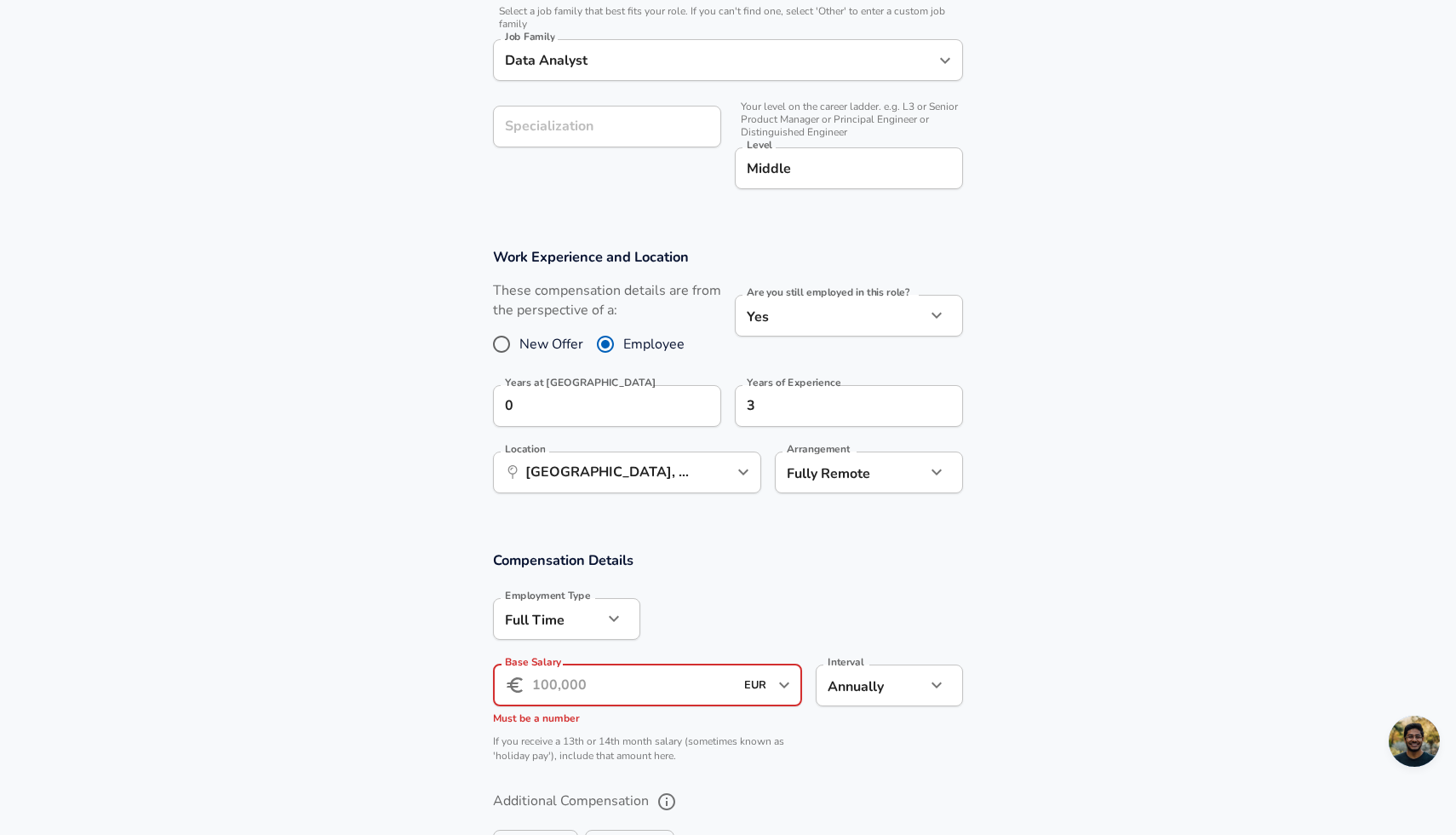
click at [582, 686] on input "Base Salary" at bounding box center [633, 685] width 202 height 41
paste input "37.200"
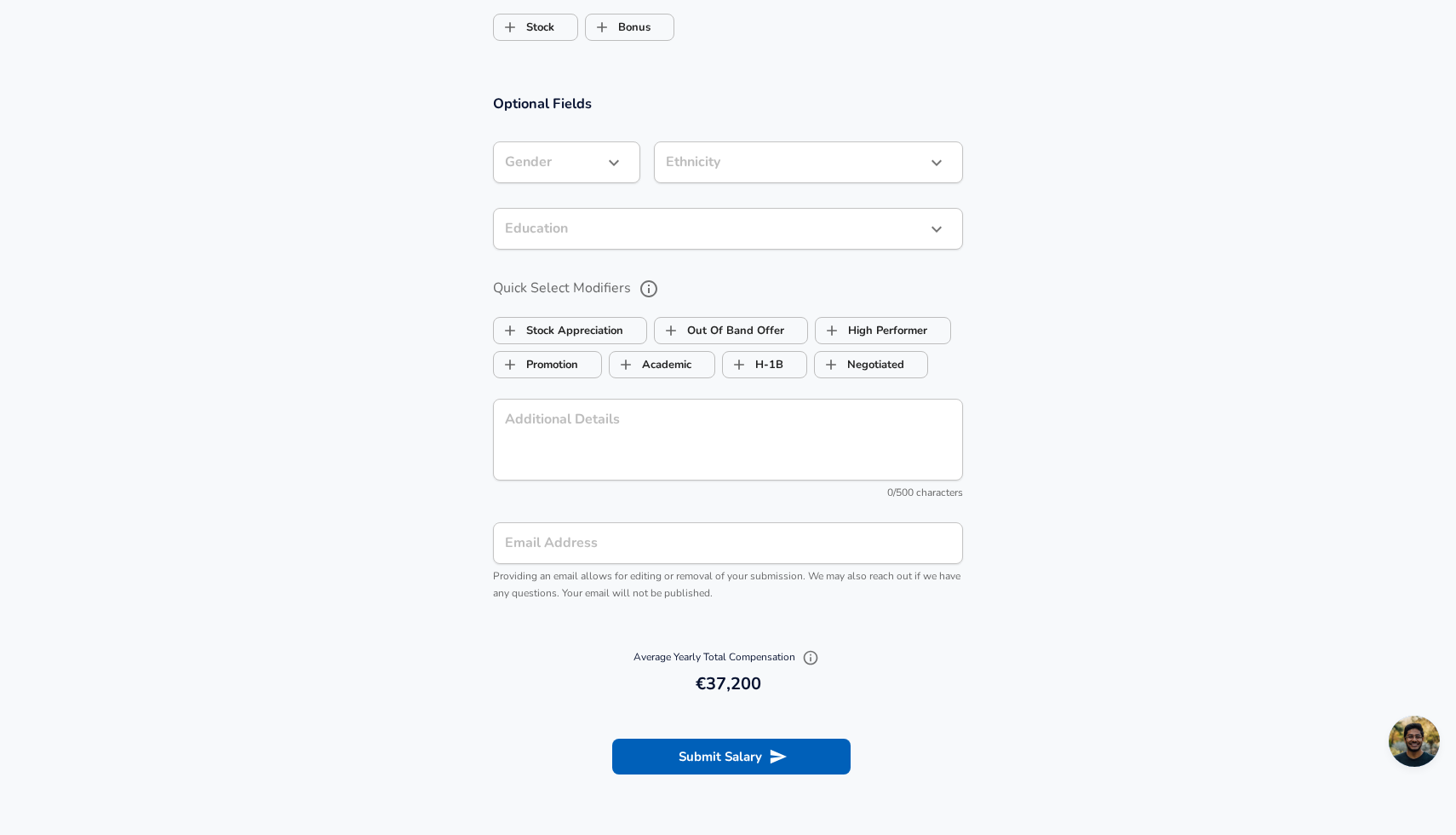
scroll to position [1565, 0]
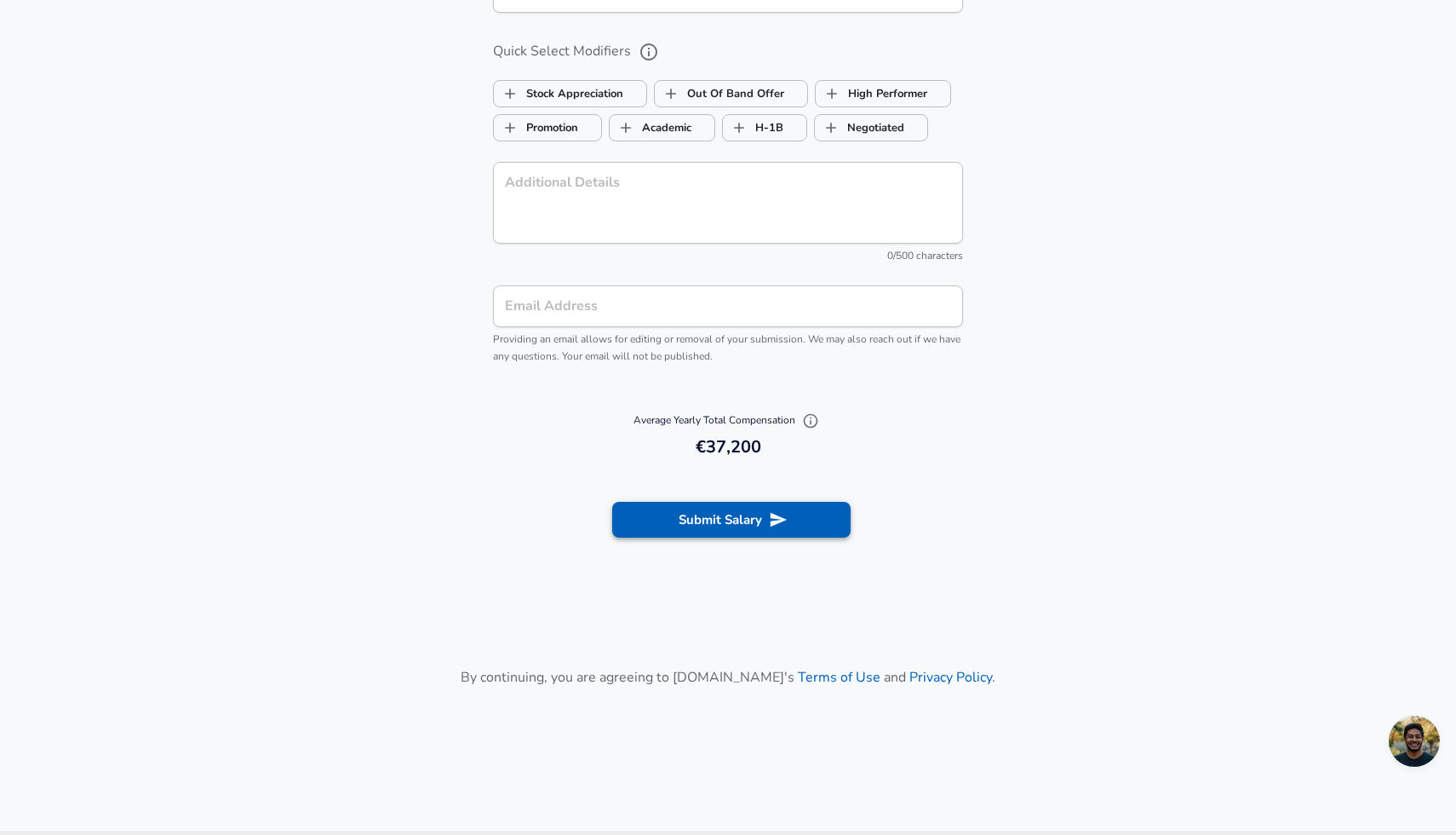
type input "37.200"
click at [710, 518] on button "Submit Salary" at bounding box center [731, 519] width 238 height 35
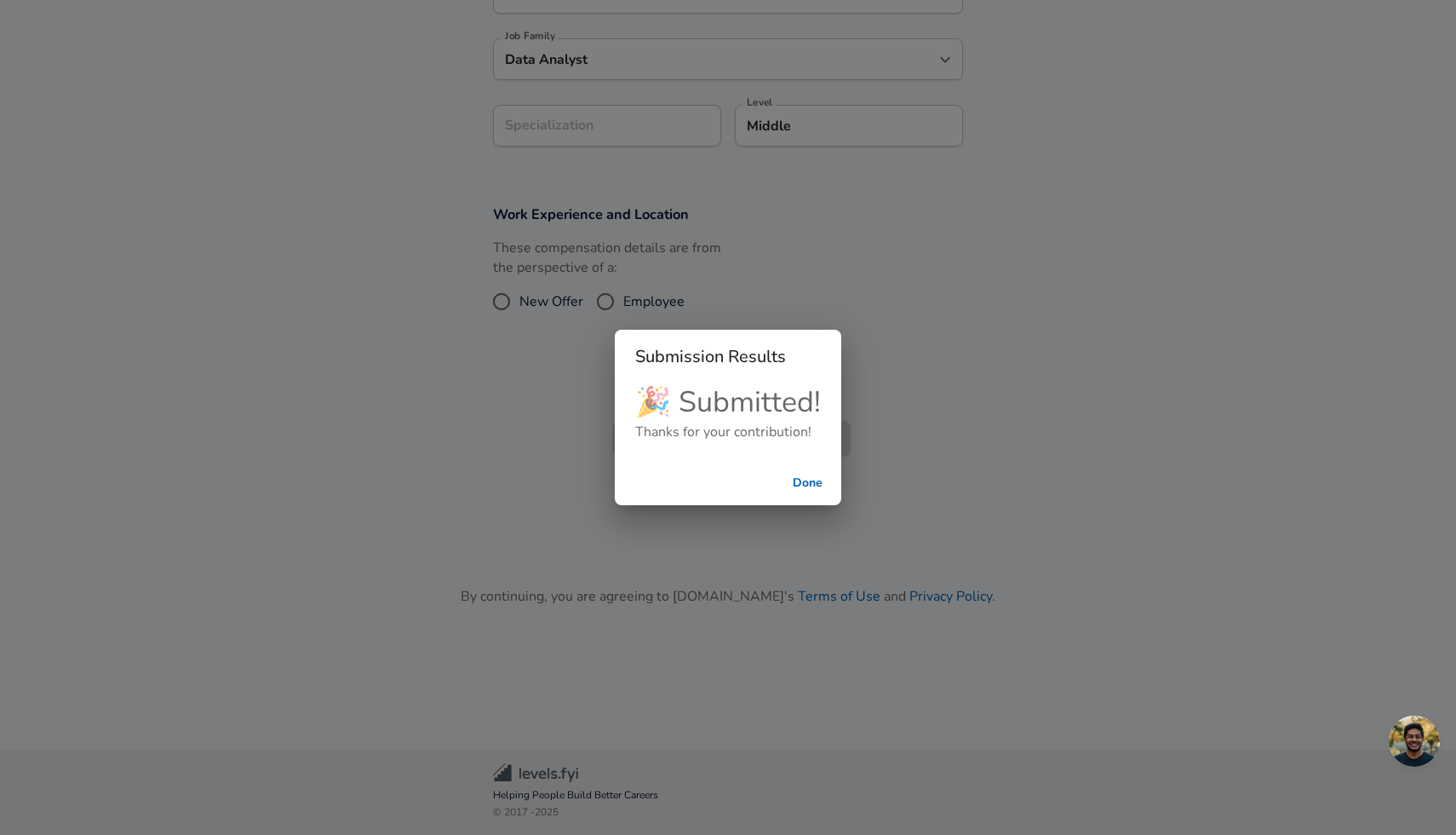
scroll to position [382, 0]
